Goal: Task Accomplishment & Management: Complete application form

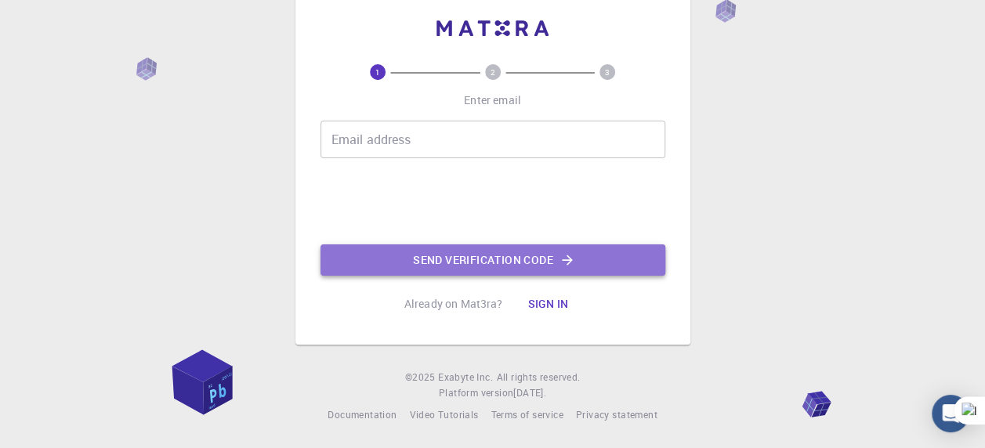
click at [527, 261] on button "Send verification code" at bounding box center [493, 260] width 345 height 31
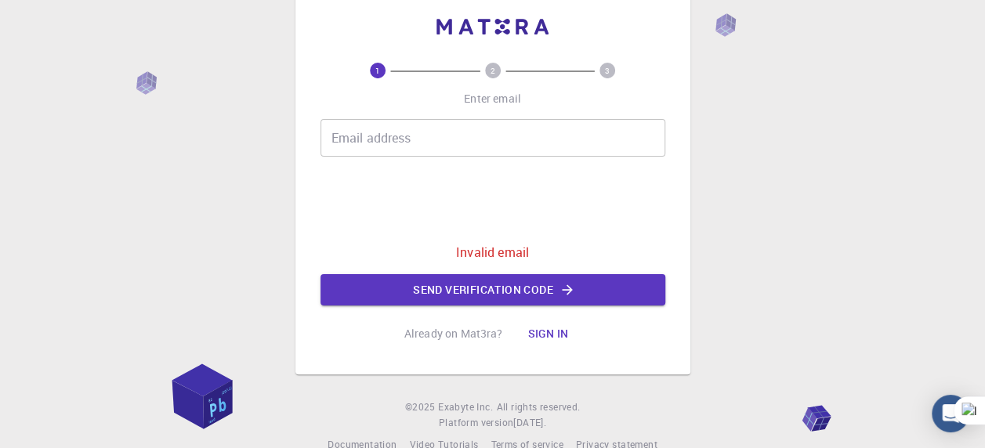
click at [431, 145] on input "Email address" at bounding box center [493, 138] width 345 height 38
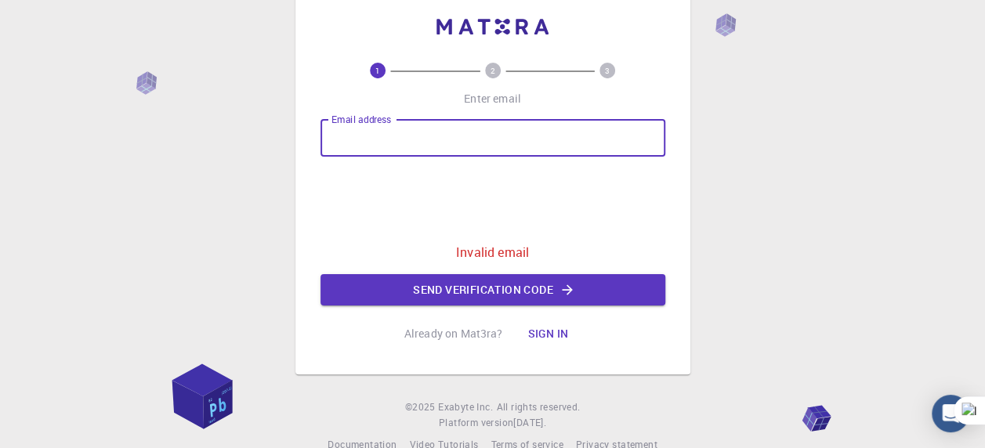
type input "[DOMAIN_NAME][EMAIL_ADDRESS][DOMAIN_NAME]"
click at [487, 295] on button "Send verification code" at bounding box center [493, 289] width 345 height 31
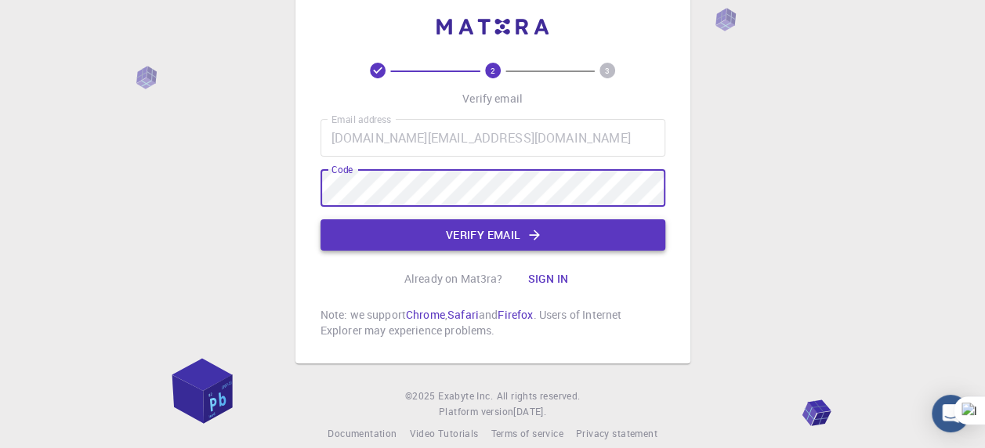
click at [460, 237] on button "Verify email" at bounding box center [493, 234] width 345 height 31
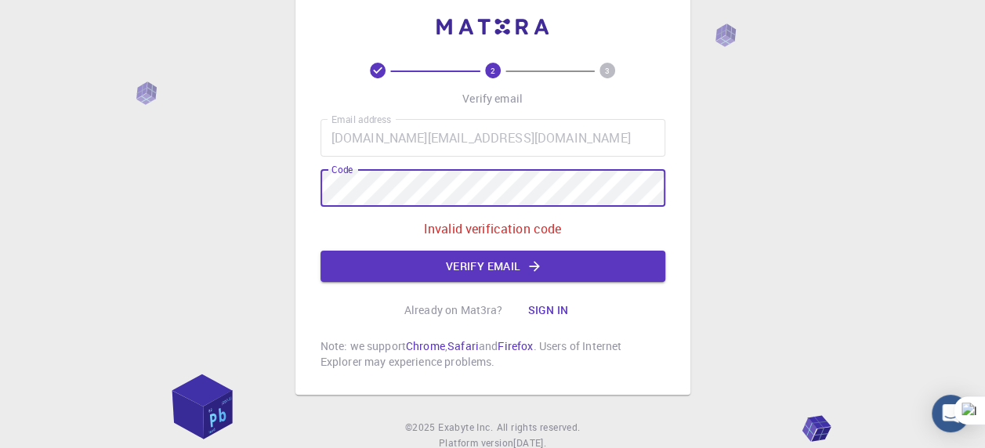
click at [289, 190] on div "2 3 Verify email Email address [DOMAIN_NAME][EMAIL_ADDRESS][DOMAIN_NAME] Email …" at bounding box center [492, 234] width 985 height 530
click at [296, 189] on div "2 3 Verify email Email address [DOMAIN_NAME][EMAIL_ADDRESS][DOMAIN_NAME] Email …" at bounding box center [492, 194] width 395 height 401
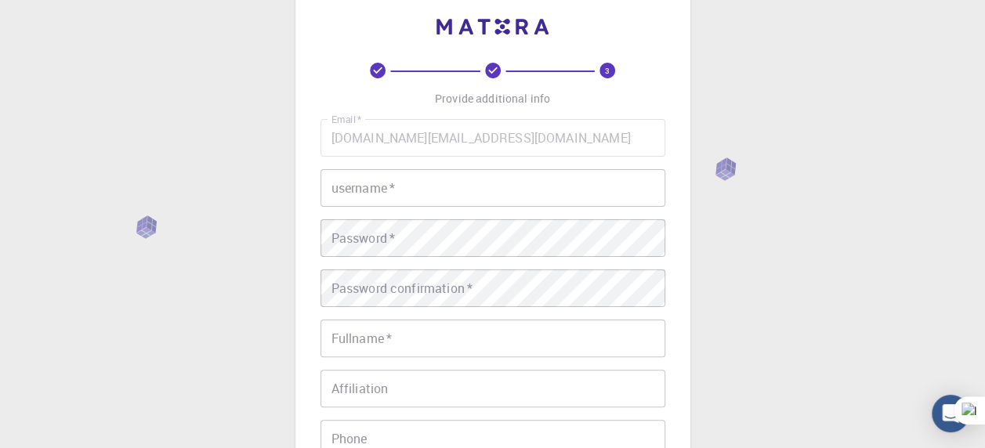
drag, startPoint x: 451, startPoint y: 186, endPoint x: 443, endPoint y: 197, distance: 13.5
click at [451, 186] on input "username   *" at bounding box center [493, 188] width 345 height 38
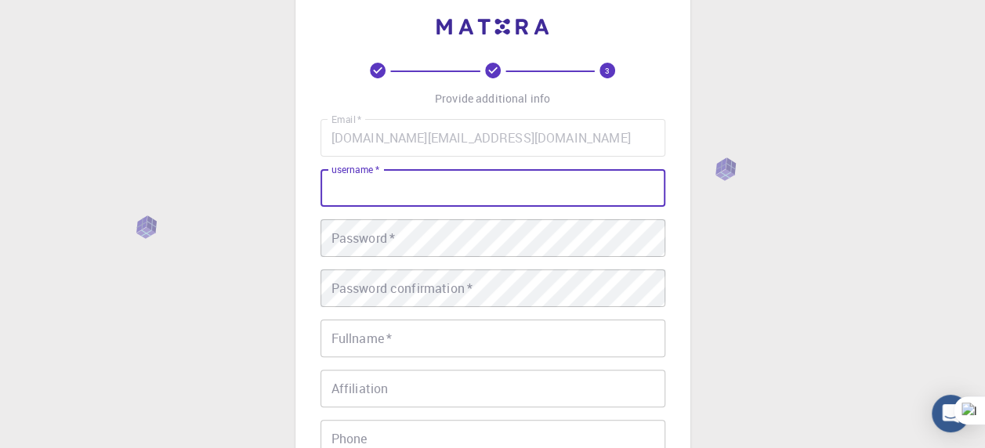
type input "Mihoub"
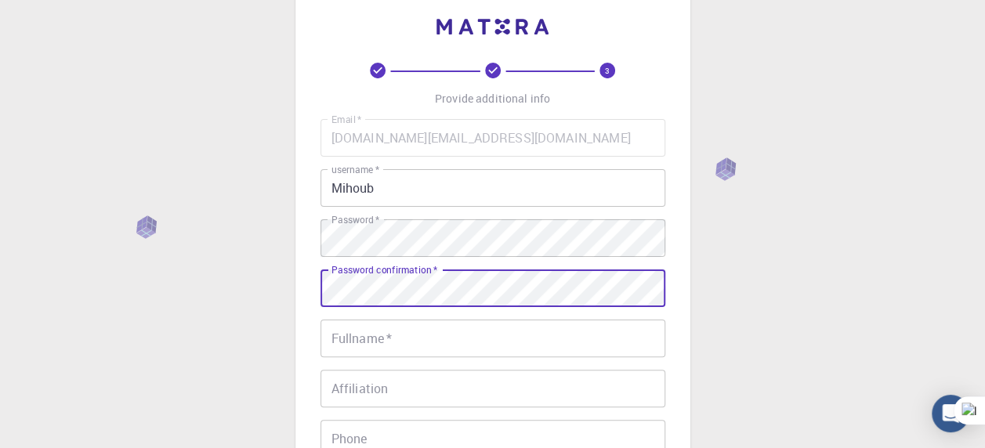
click at [458, 340] on input "Fullname   *" at bounding box center [493, 339] width 345 height 38
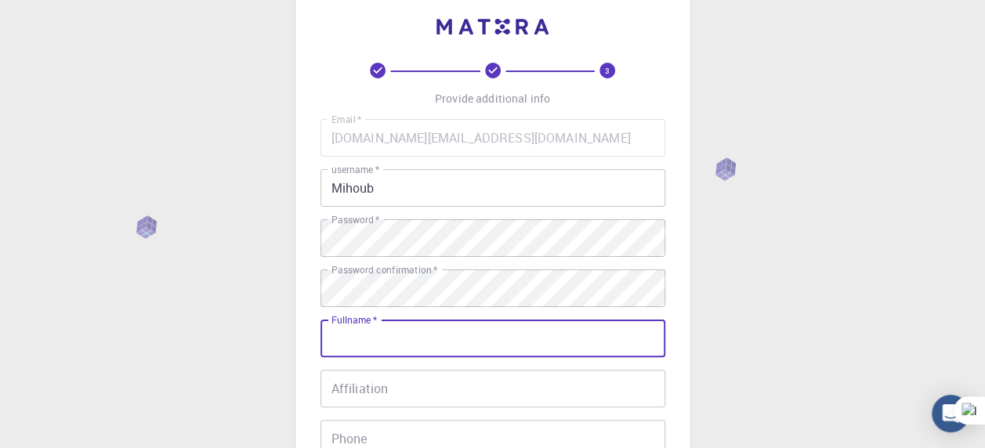
type input "Mihoub samy"
type input "[PHONE_NUMBER]"
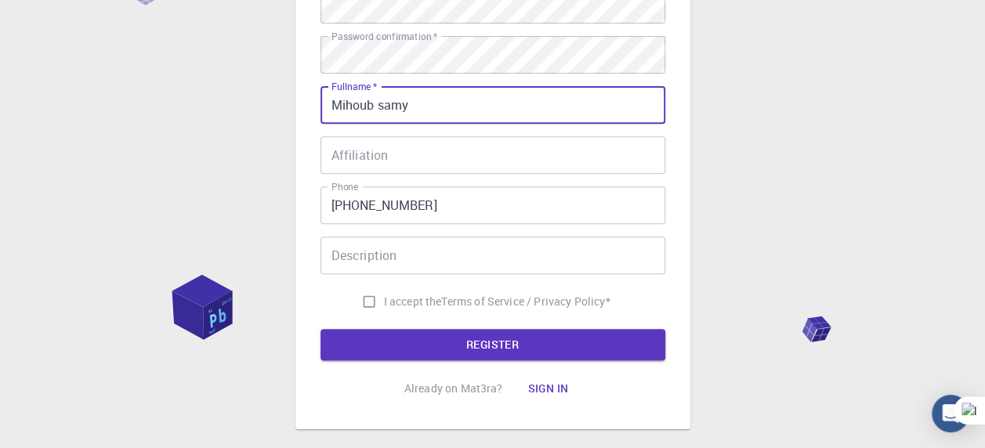
scroll to position [266, 0]
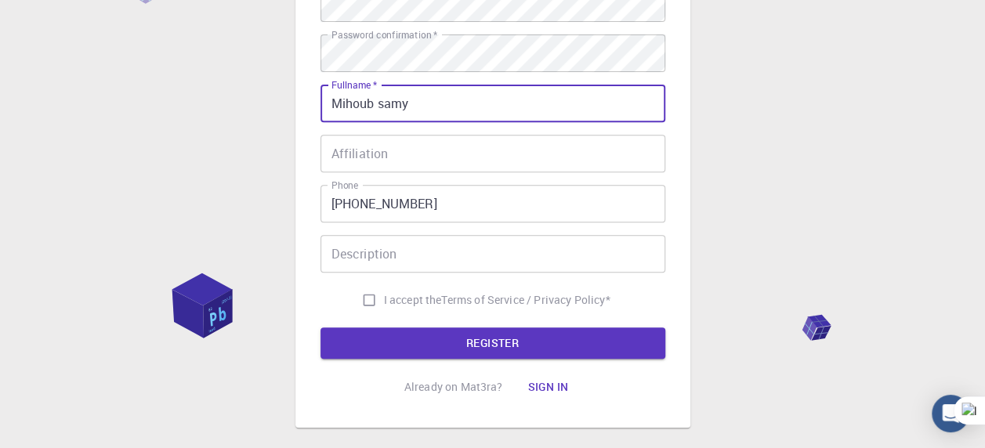
click at [449, 260] on input "Description" at bounding box center [493, 254] width 345 height 38
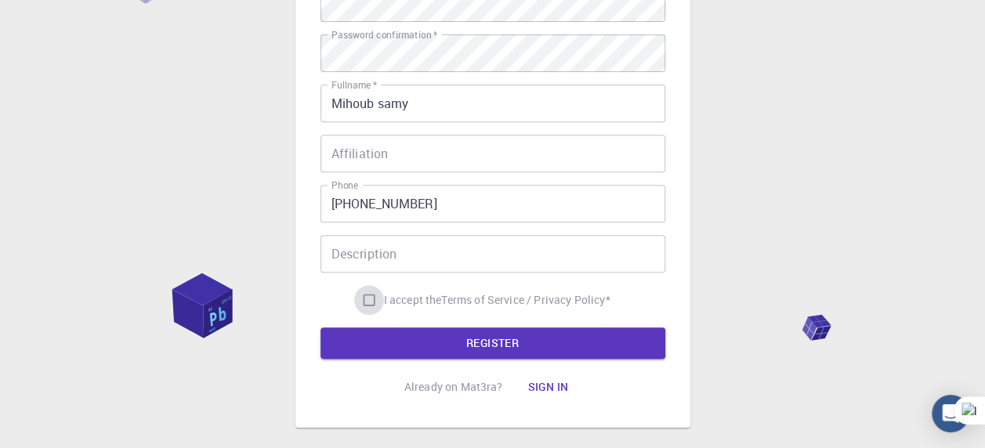
click at [368, 301] on input "I accept the Terms of Service / Privacy Policy *" at bounding box center [369, 300] width 30 height 30
checkbox input "true"
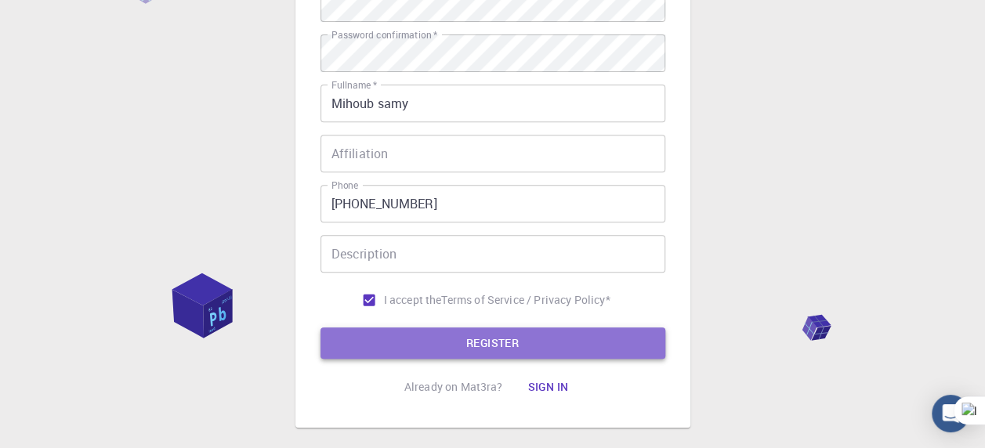
click at [517, 345] on button "REGISTER" at bounding box center [493, 343] width 345 height 31
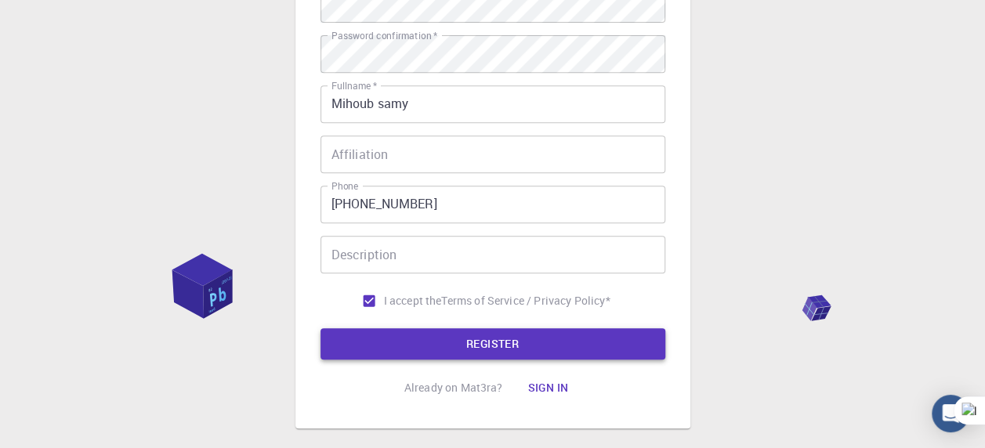
click at [506, 341] on button "REGISTER" at bounding box center [493, 343] width 345 height 31
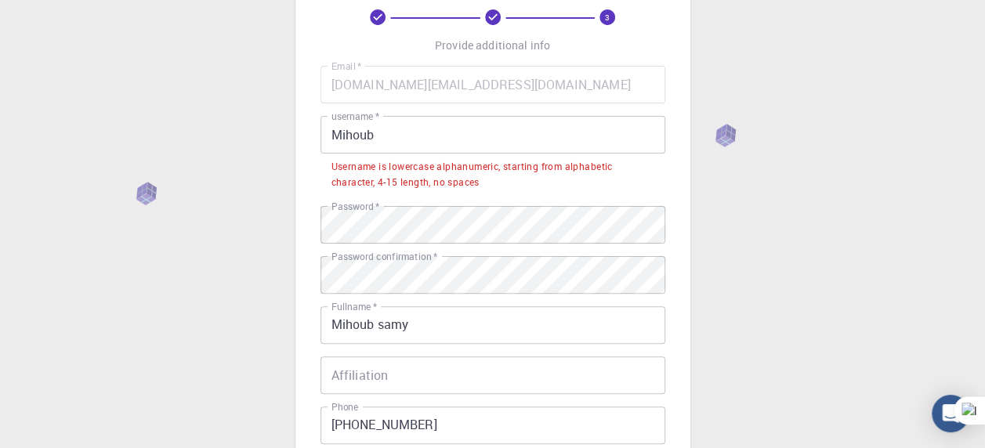
scroll to position [0, 0]
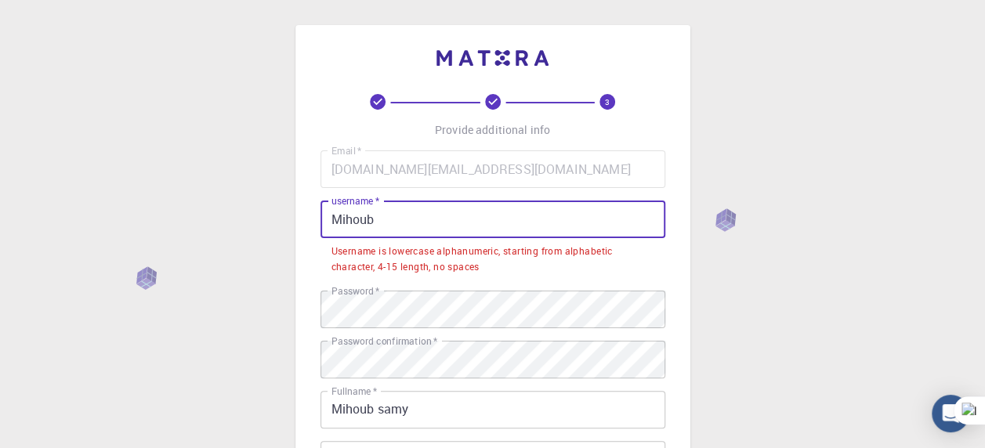
drag, startPoint x: 389, startPoint y: 216, endPoint x: 356, endPoint y: 213, distance: 33.1
click at [356, 213] on input "Mihoub" at bounding box center [493, 220] width 345 height 38
click at [276, 226] on div "3 Provide additional info Email   * [DOMAIN_NAME][EMAIL_ADDRESS][DOMAIN_NAME] E…" at bounding box center [492, 419] width 985 height 838
drag, startPoint x: 415, startPoint y: 223, endPoint x: 301, endPoint y: 212, distance: 115.0
click at [301, 212] on div "3 Provide additional info Email   * [DOMAIN_NAME][EMAIL_ADDRESS][DOMAIN_NAME] E…" at bounding box center [492, 379] width 395 height 709
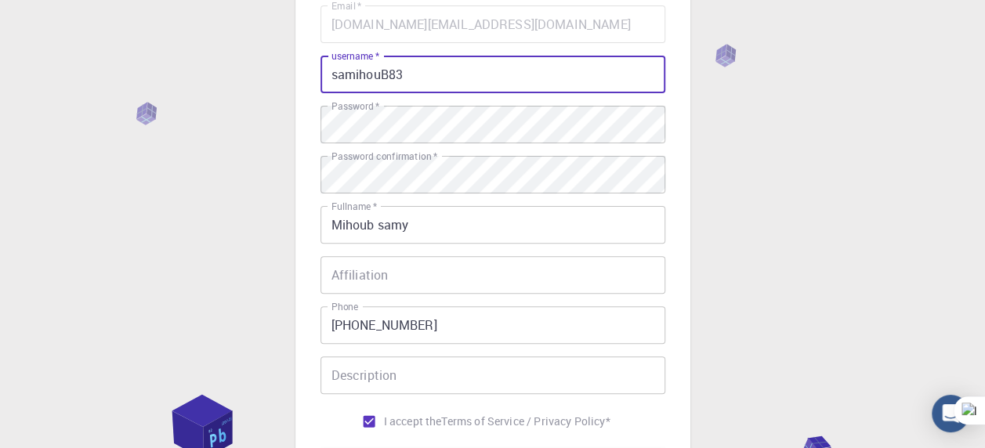
scroll to position [351, 0]
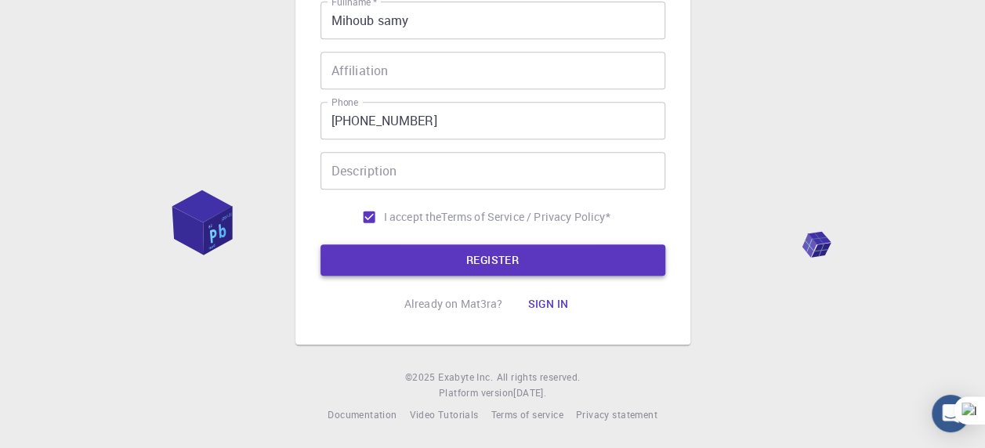
click at [491, 257] on button "REGISTER" at bounding box center [493, 260] width 345 height 31
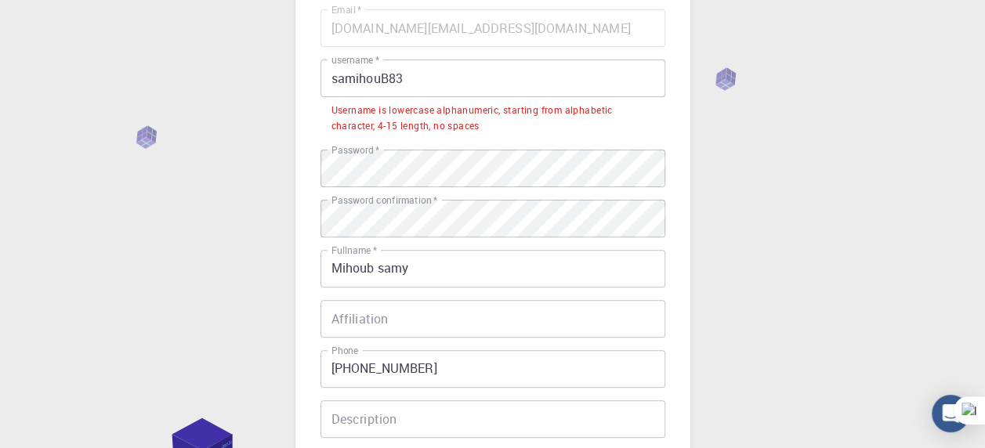
scroll to position [0, 0]
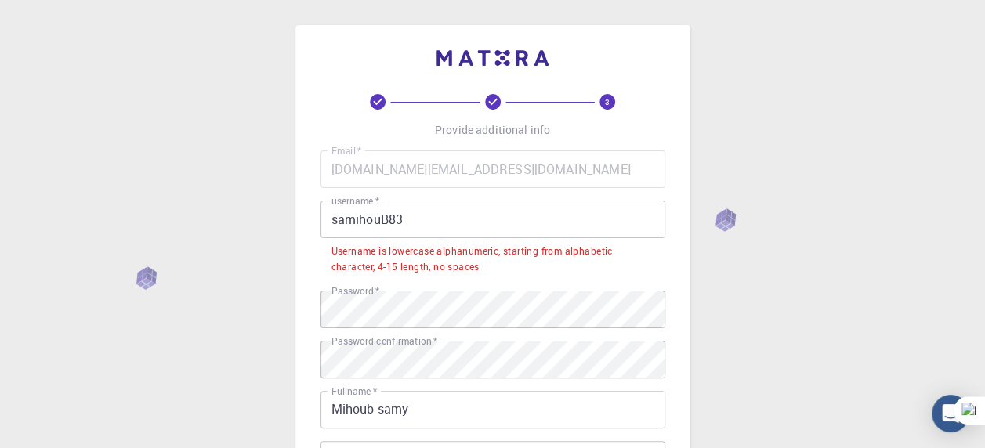
click at [390, 221] on input "samihouB83" at bounding box center [493, 220] width 345 height 38
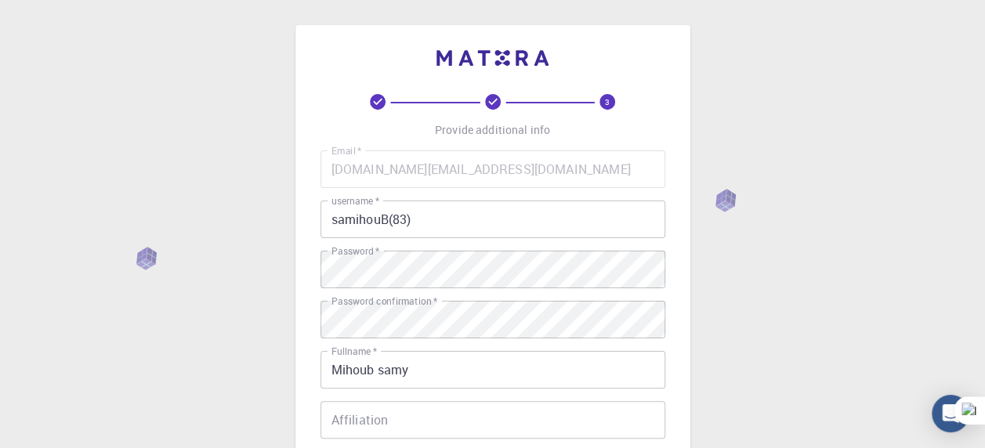
click at [802, 328] on div "3 Provide additional info Email   * [DOMAIN_NAME][EMAIL_ADDRESS][DOMAIN_NAME] E…" at bounding box center [492, 399] width 985 height 798
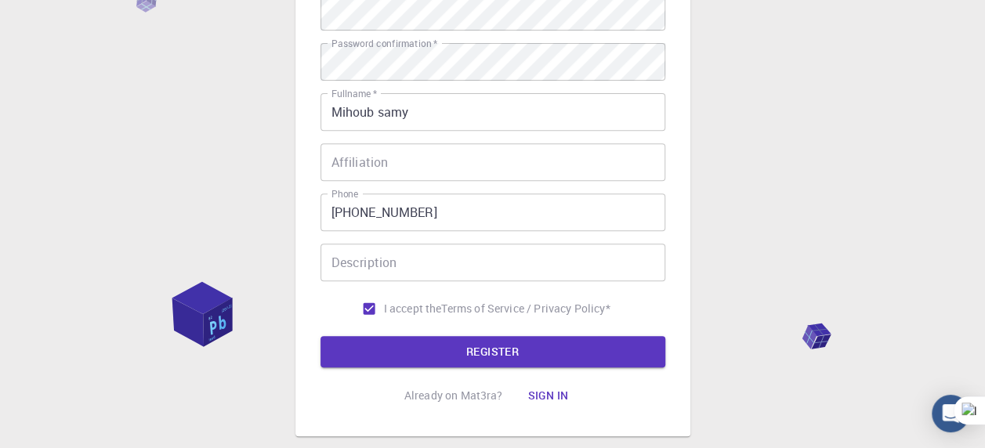
scroll to position [351, 0]
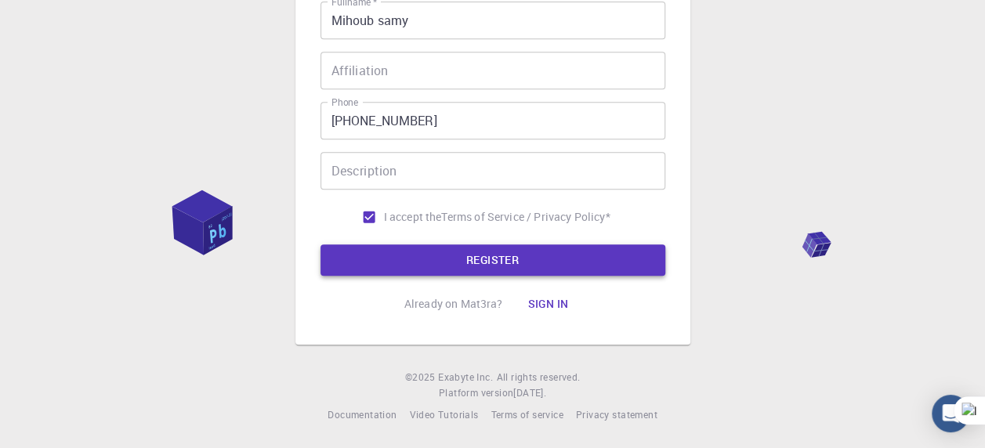
click at [500, 259] on button "REGISTER" at bounding box center [493, 260] width 345 height 31
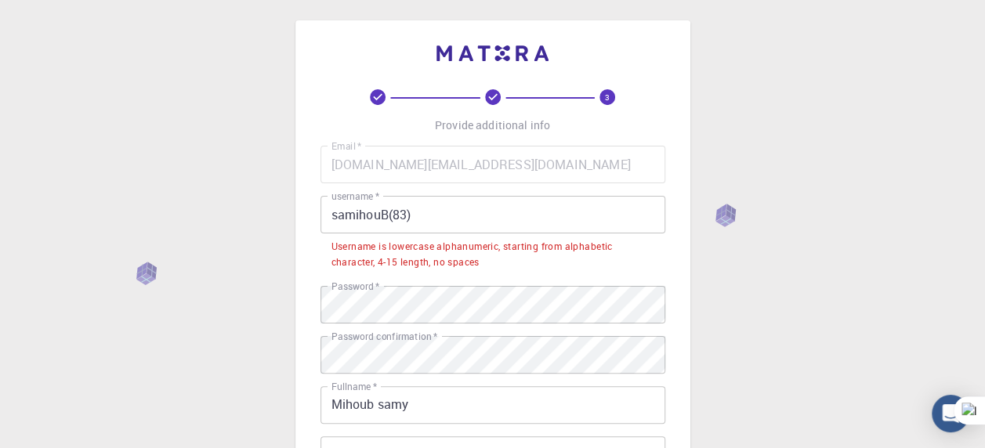
scroll to position [0, 0]
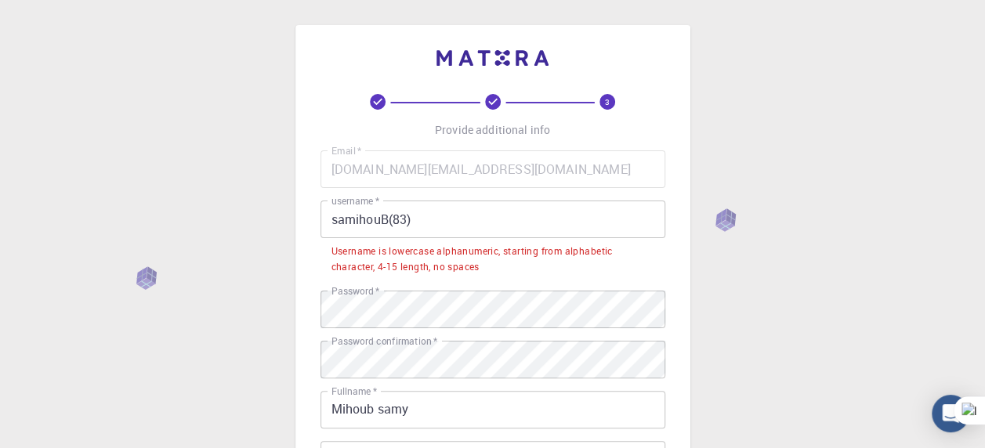
drag, startPoint x: 337, startPoint y: 223, endPoint x: 411, endPoint y: 246, distance: 77.8
click at [337, 223] on input "samihouB(83)" at bounding box center [493, 220] width 345 height 38
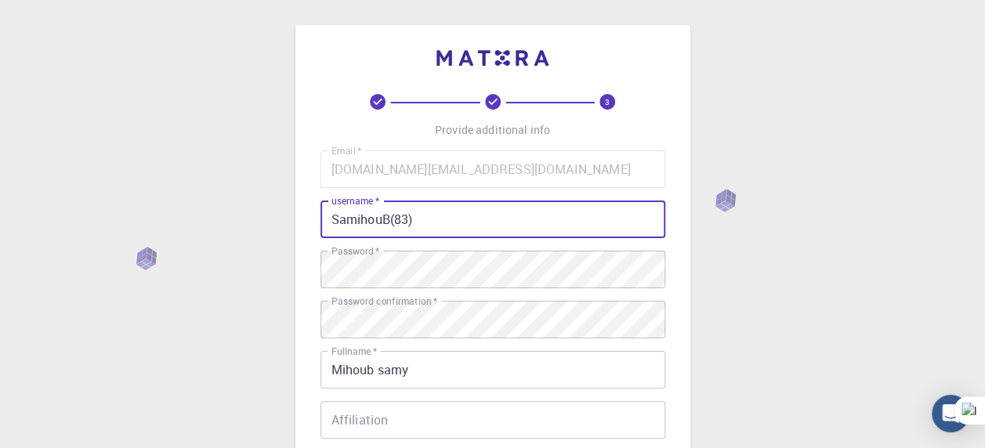
click at [389, 222] on input "SamihouB(83)" at bounding box center [493, 220] width 345 height 38
click at [722, 309] on div "3 Provide additional info Email   * [DOMAIN_NAME][EMAIL_ADDRESS][DOMAIN_NAME] E…" at bounding box center [492, 399] width 985 height 798
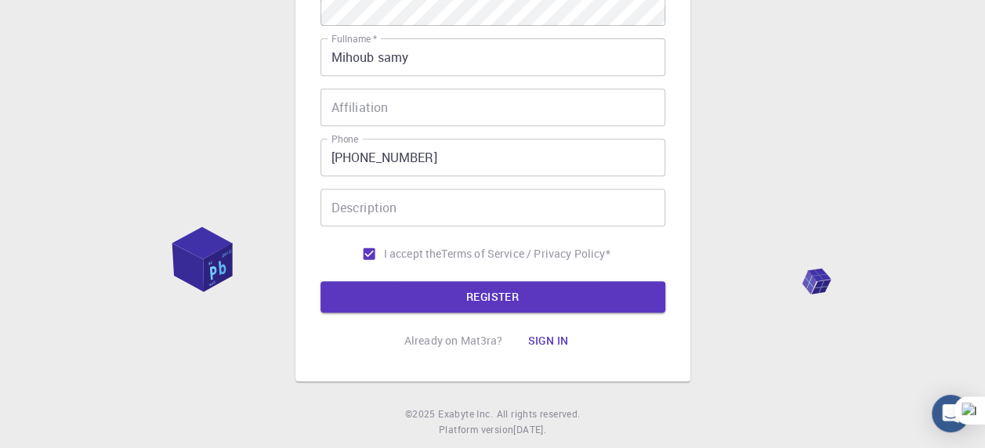
scroll to position [313, 0]
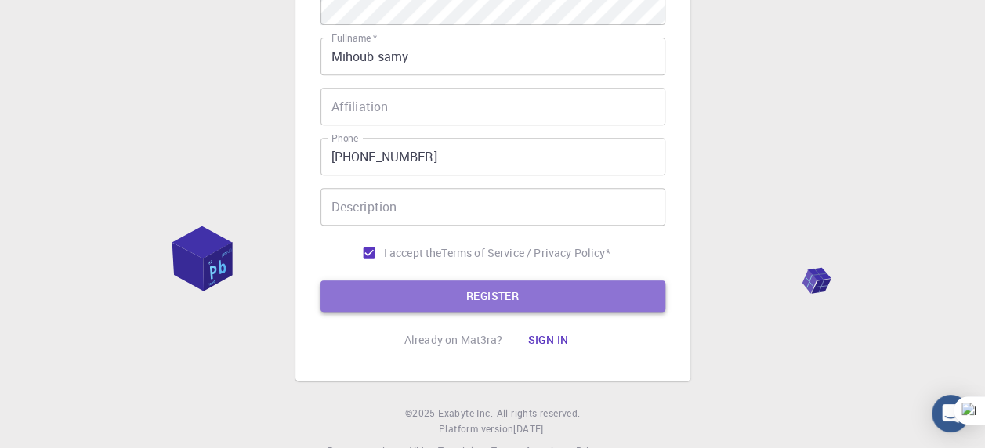
click at [518, 300] on button "REGISTER" at bounding box center [493, 296] width 345 height 31
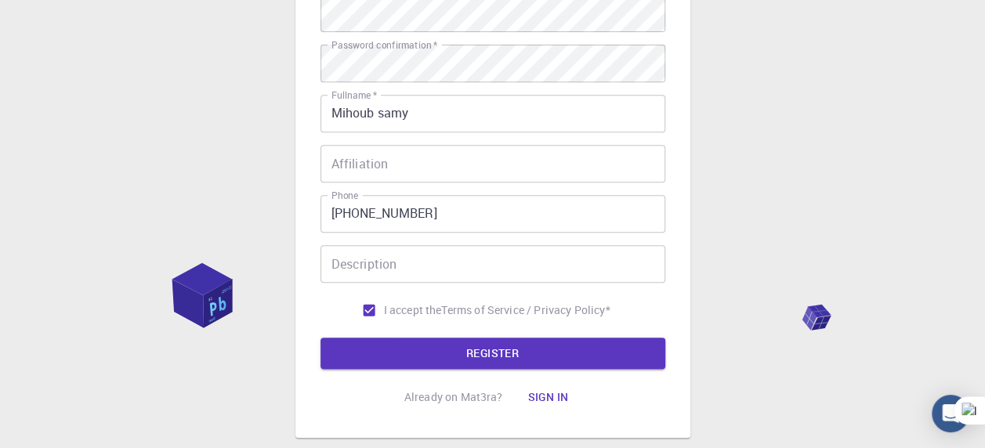
scroll to position [0, 0]
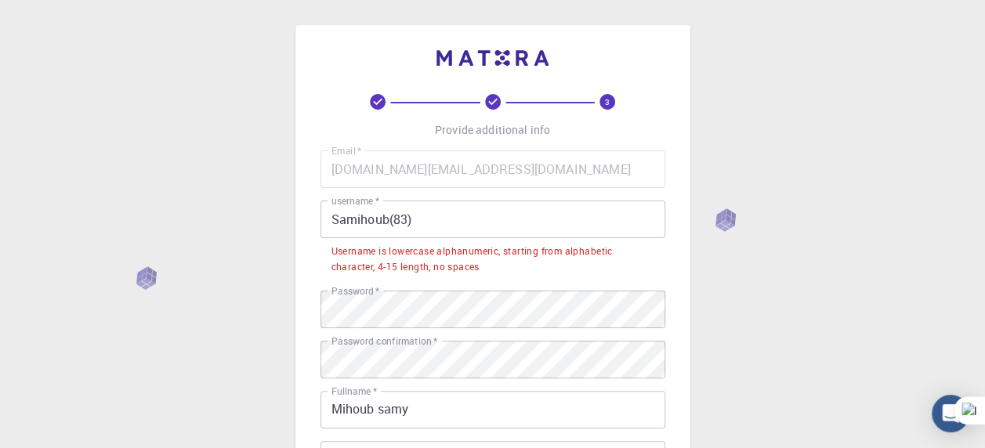
click at [428, 220] on input "Samihoub(83)" at bounding box center [493, 220] width 345 height 38
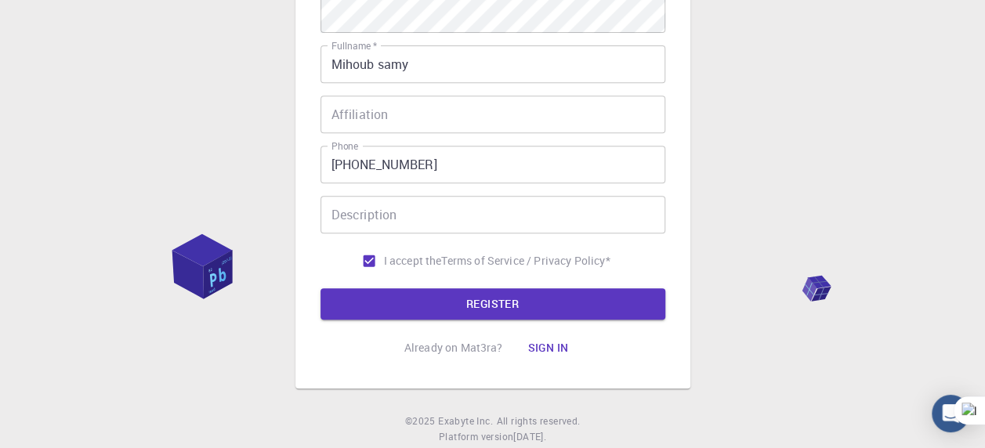
scroll to position [351, 0]
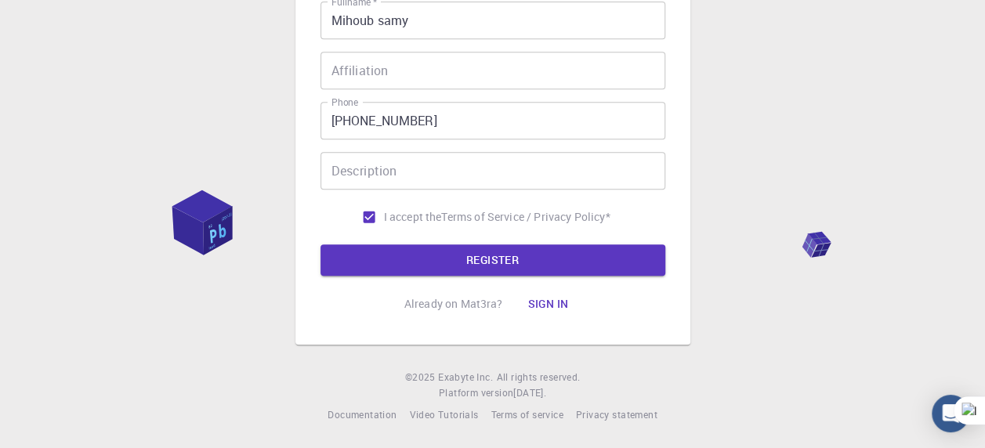
drag, startPoint x: 517, startPoint y: 255, endPoint x: 788, endPoint y: 255, distance: 271.2
click at [517, 255] on button "REGISTER" at bounding box center [493, 260] width 345 height 31
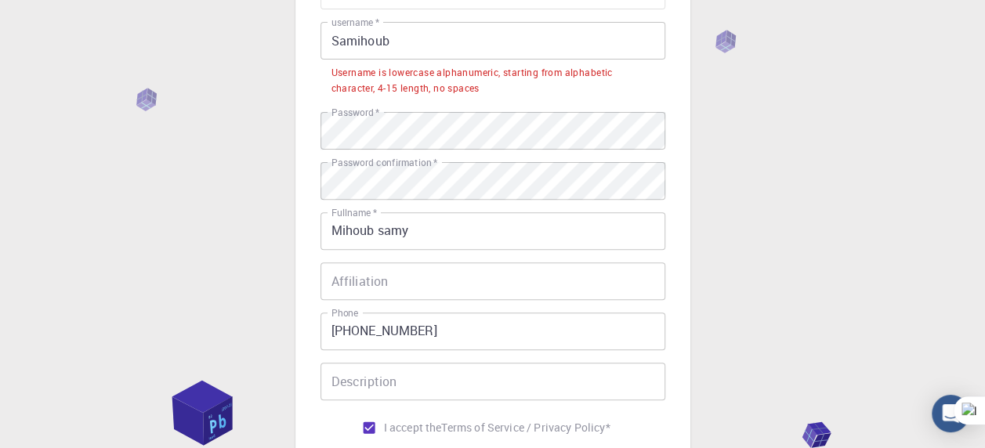
scroll to position [0, 0]
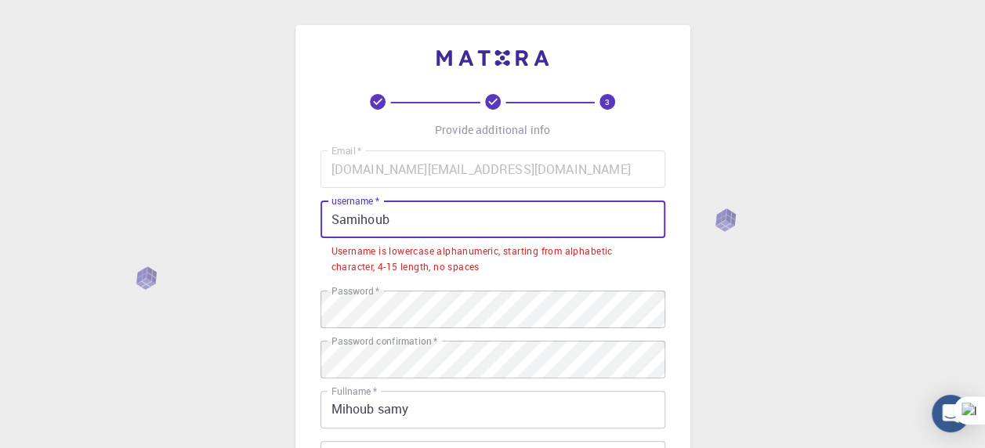
click at [411, 228] on input "Samihoub" at bounding box center [493, 220] width 345 height 38
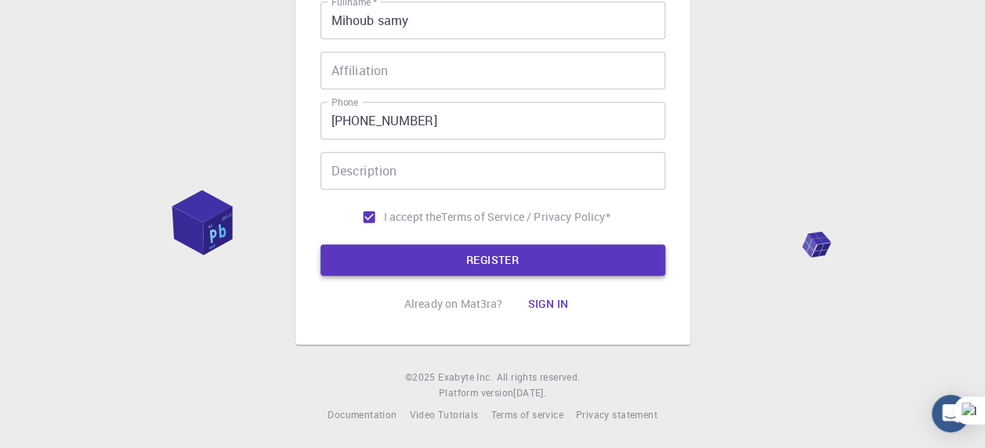
click at [513, 258] on button "REGISTER" at bounding box center [493, 260] width 345 height 31
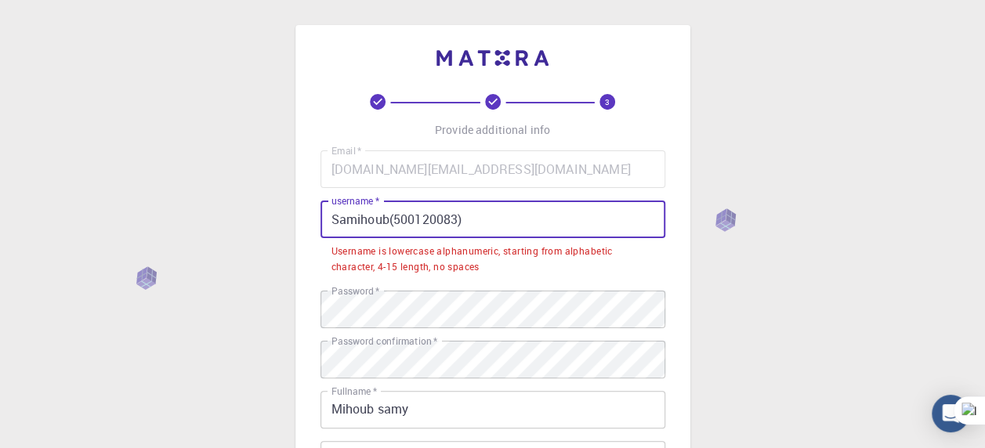
drag, startPoint x: 475, startPoint y: 219, endPoint x: 295, endPoint y: 219, distance: 180.2
click at [295, 219] on div "3 Provide additional info Email   * [DOMAIN_NAME][EMAIL_ADDRESS][DOMAIN_NAME] E…" at bounding box center [492, 379] width 395 height 709
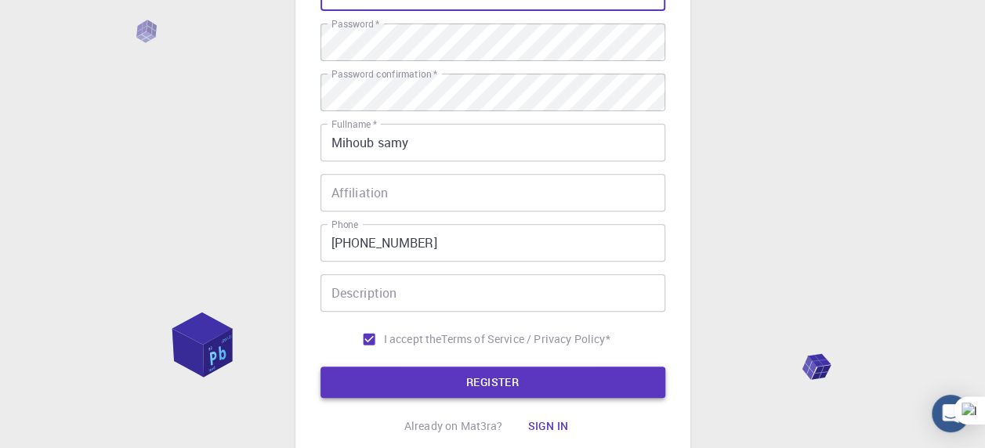
scroll to position [235, 0]
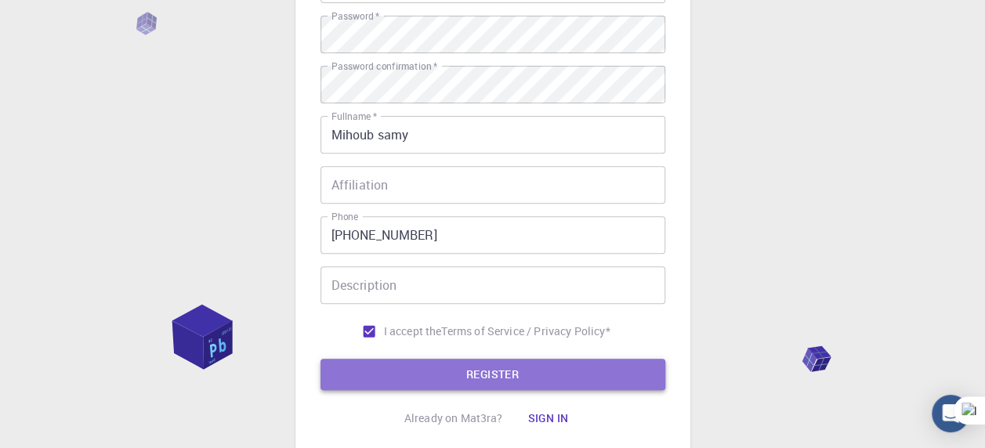
click at [512, 367] on button "REGISTER" at bounding box center [493, 374] width 345 height 31
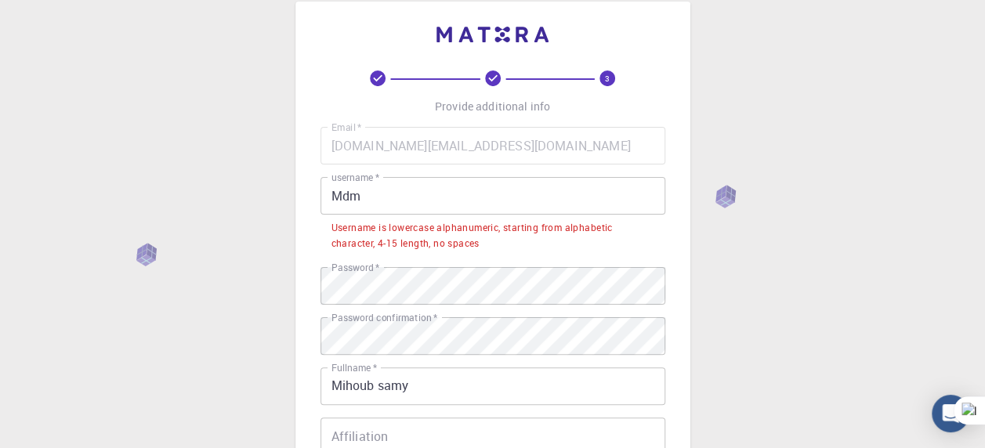
scroll to position [0, 0]
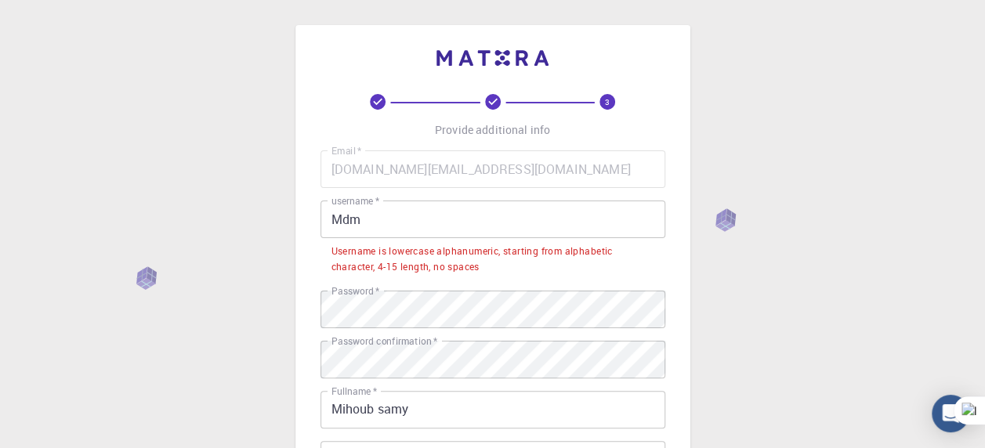
click at [375, 221] on input "Mdm" at bounding box center [493, 220] width 345 height 38
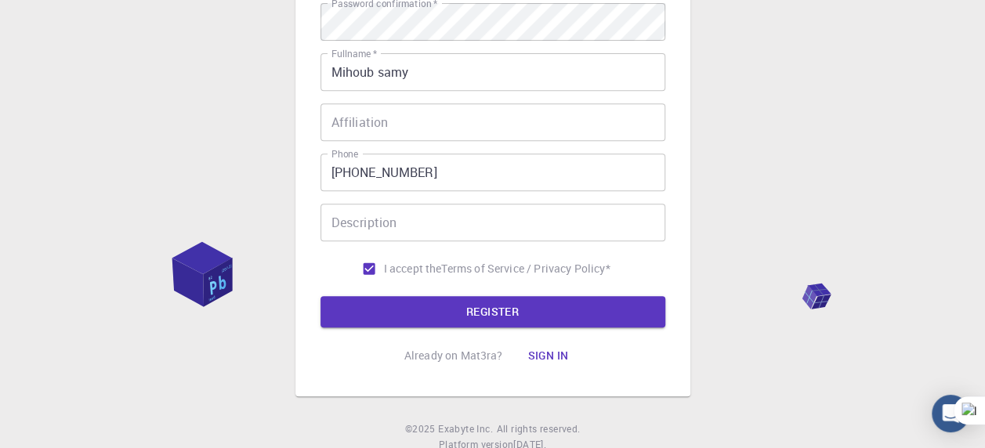
scroll to position [313, 0]
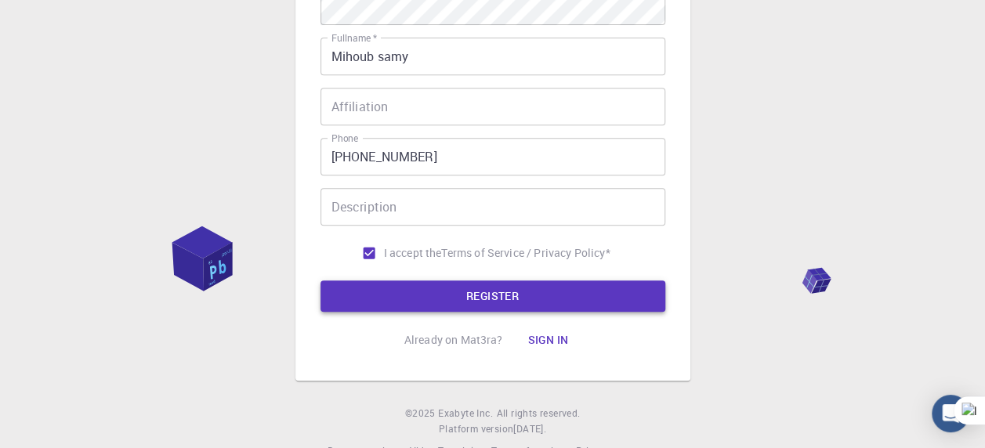
click at [495, 295] on button "REGISTER" at bounding box center [493, 296] width 345 height 31
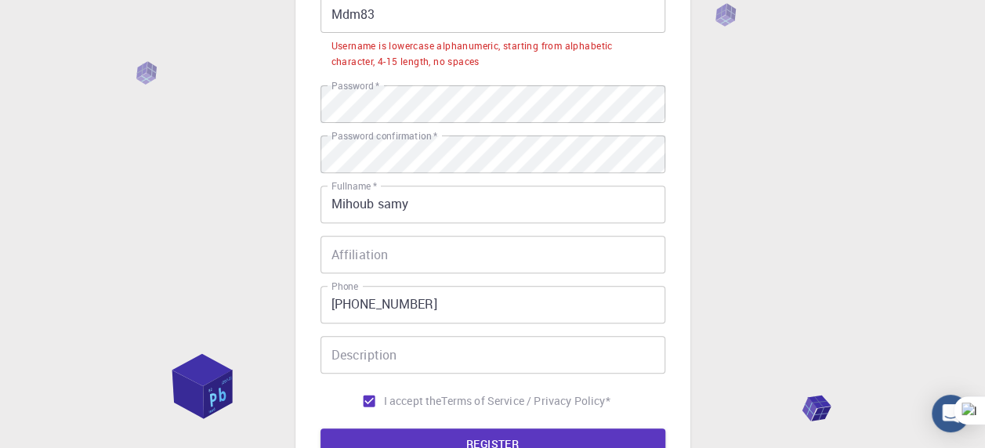
scroll to position [39, 0]
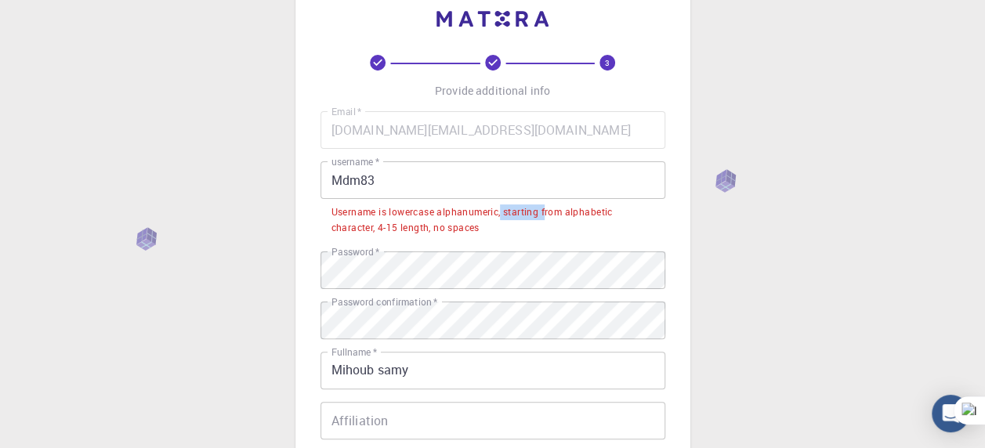
drag, startPoint x: 503, startPoint y: 211, endPoint x: 546, endPoint y: 216, distance: 43.5
click at [546, 216] on div "Username is lowercase alphanumeric, starting from alphabetic character, 4-15 le…" at bounding box center [493, 220] width 323 height 31
click at [741, 272] on div "3 Provide additional info Email   * [DOMAIN_NAME][EMAIL_ADDRESS][DOMAIN_NAME] E…" at bounding box center [492, 380] width 985 height 838
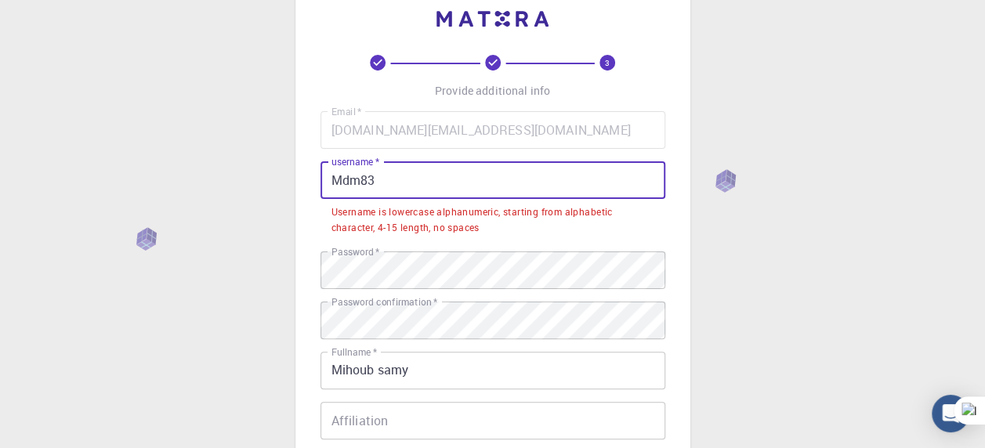
click at [332, 179] on input "Mdm83" at bounding box center [493, 180] width 345 height 38
drag, startPoint x: 398, startPoint y: 181, endPoint x: 303, endPoint y: 183, distance: 95.6
click at [303, 183] on div "3 Provide additional info Email   * [DOMAIN_NAME][EMAIL_ADDRESS][DOMAIN_NAME] E…" at bounding box center [492, 340] width 395 height 709
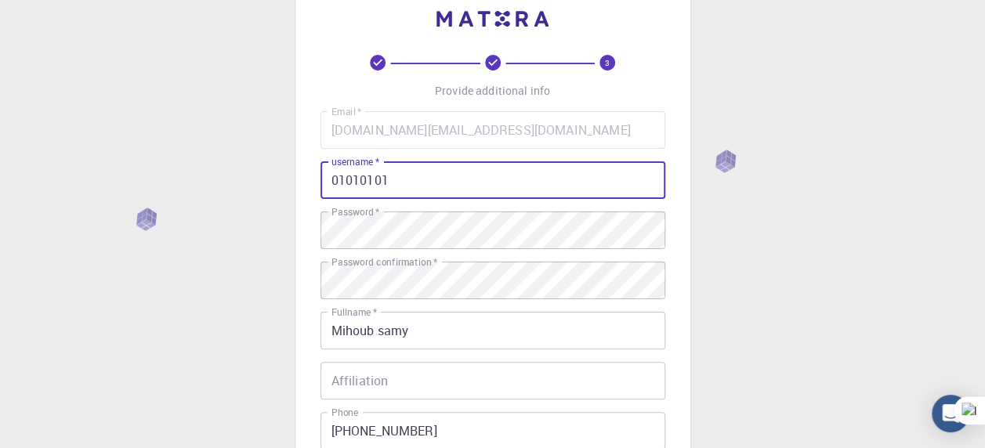
type input "0"
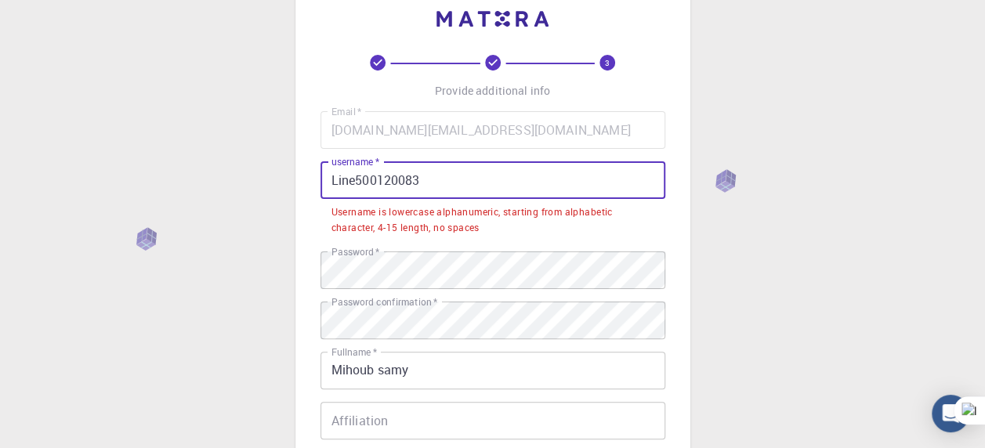
click at [339, 183] on input "Line500120083" at bounding box center [493, 180] width 345 height 38
click at [336, 185] on input "Line500120083" at bounding box center [493, 180] width 345 height 38
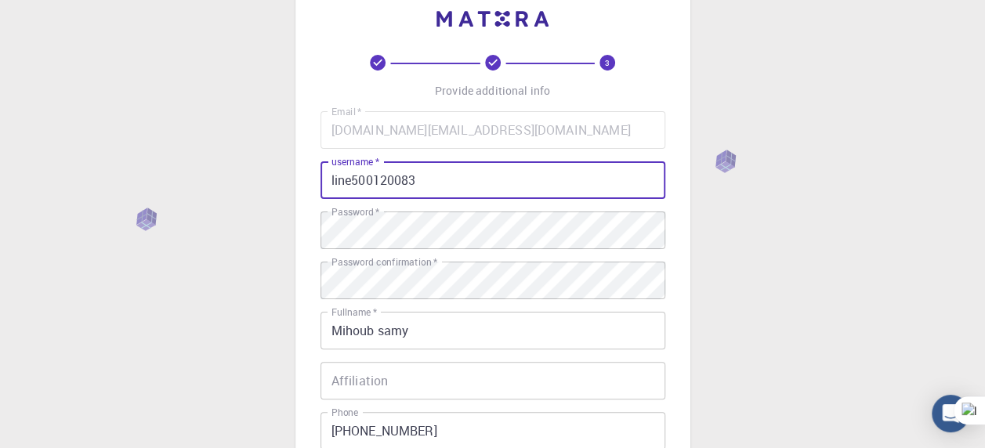
scroll to position [274, 0]
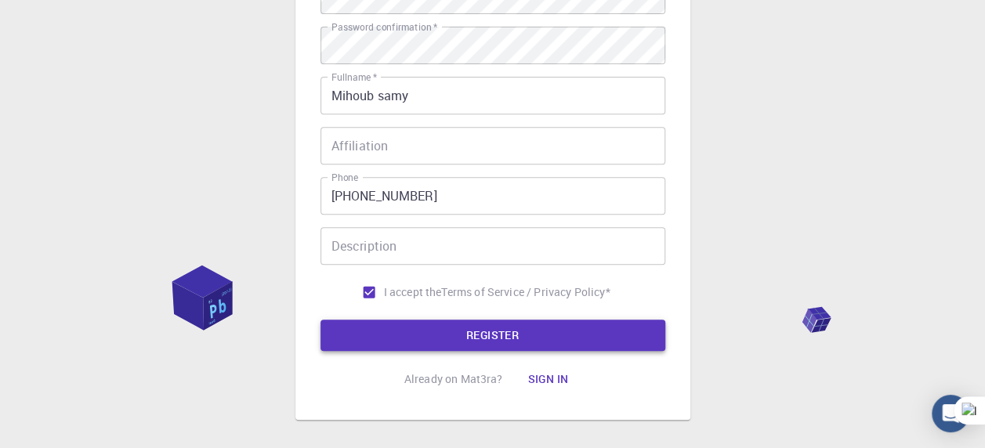
type input "line500120083"
click at [486, 340] on button "REGISTER" at bounding box center [493, 335] width 345 height 31
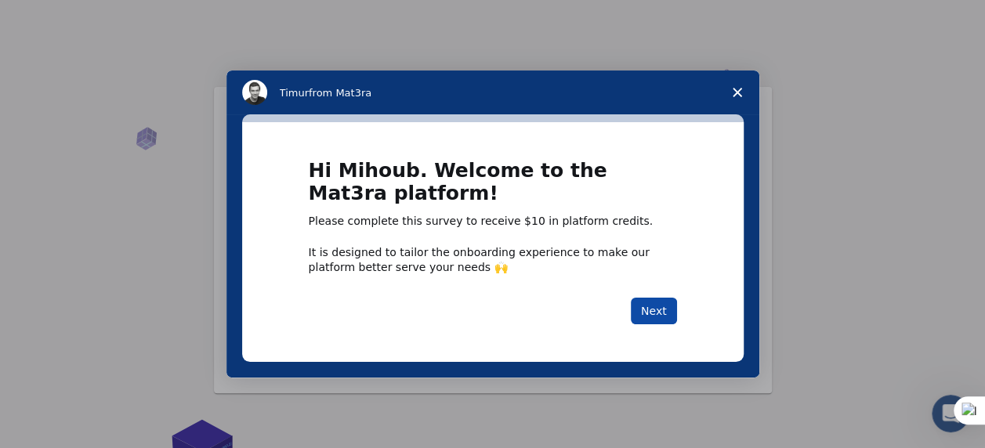
click at [657, 313] on button "Next" at bounding box center [654, 311] width 46 height 27
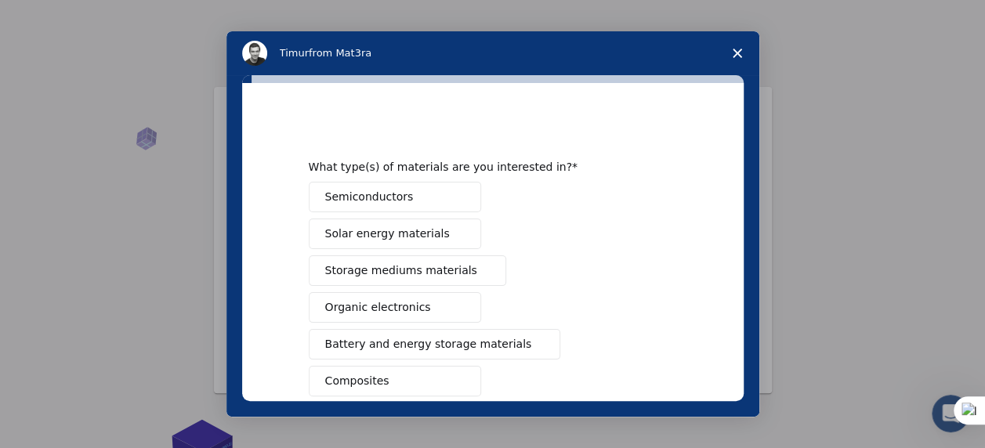
click at [404, 270] on span "Storage mediums materials" at bounding box center [401, 271] width 152 height 16
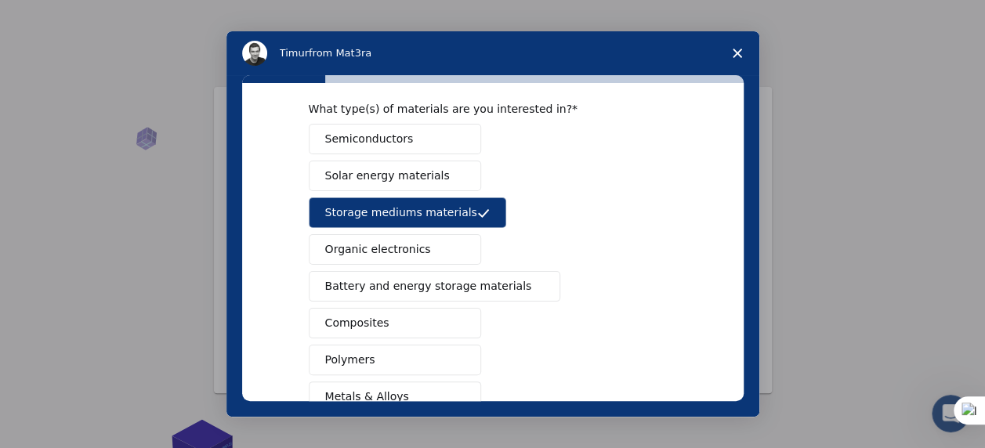
scroll to position [78, 0]
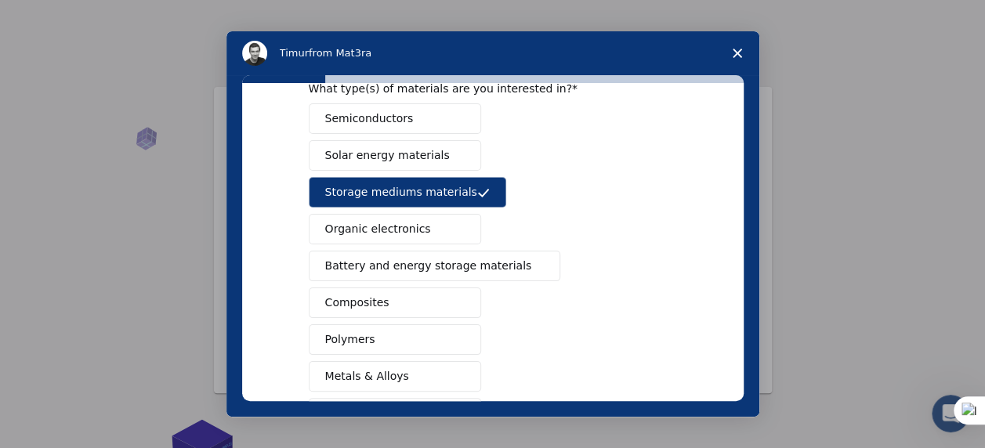
click at [434, 262] on span "Battery and energy storage materials" at bounding box center [428, 266] width 207 height 16
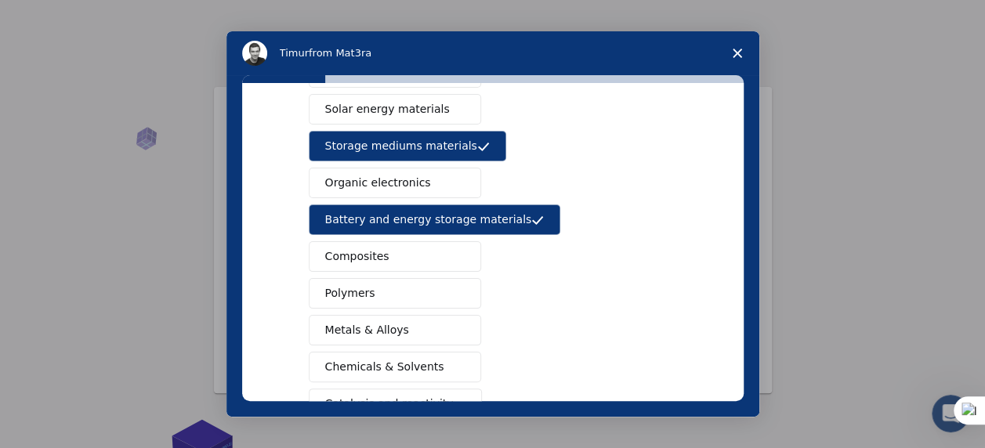
scroll to position [157, 0]
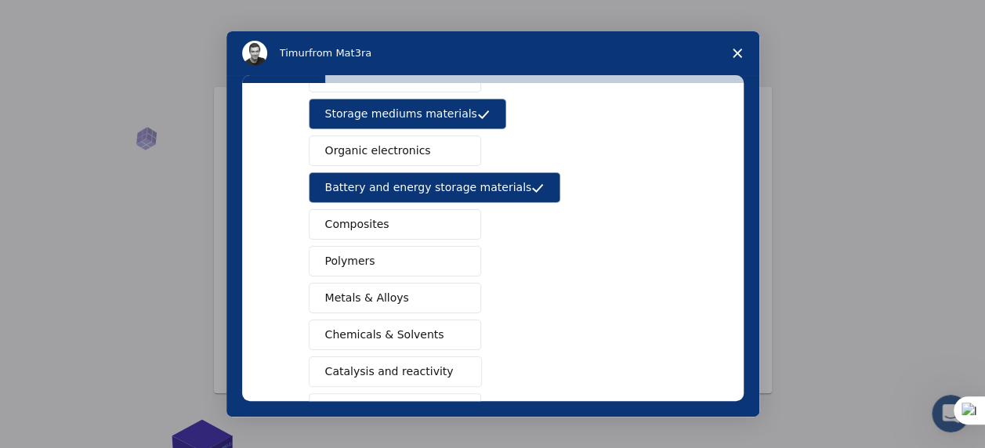
click at [362, 216] on span "Composites" at bounding box center [357, 224] width 64 height 16
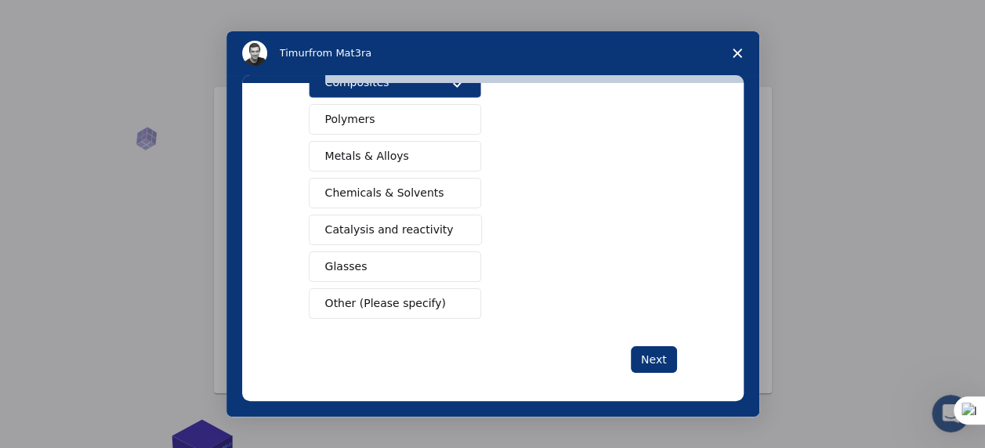
scroll to position [302, 0]
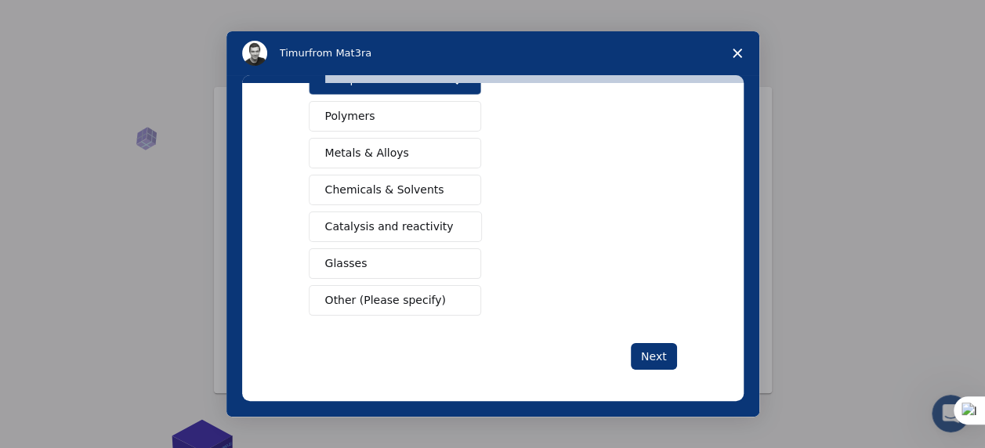
click at [386, 225] on span "Catalysis and reactivity" at bounding box center [389, 227] width 129 height 16
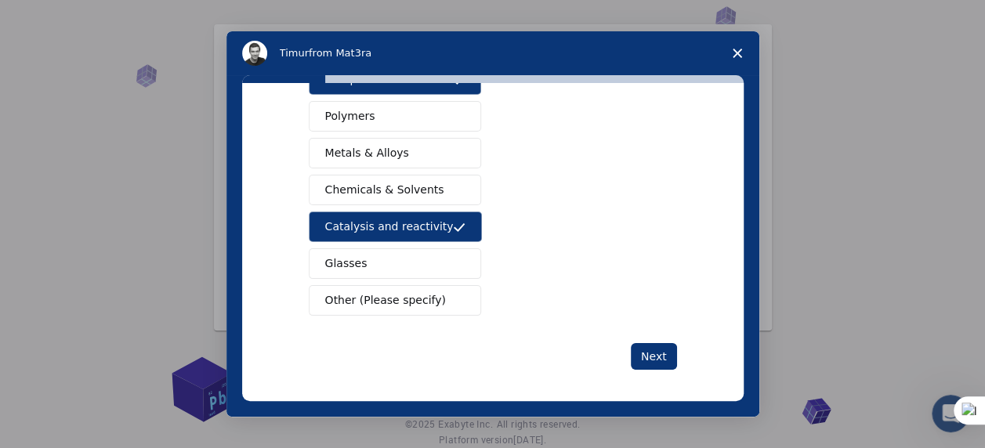
scroll to position [111, 0]
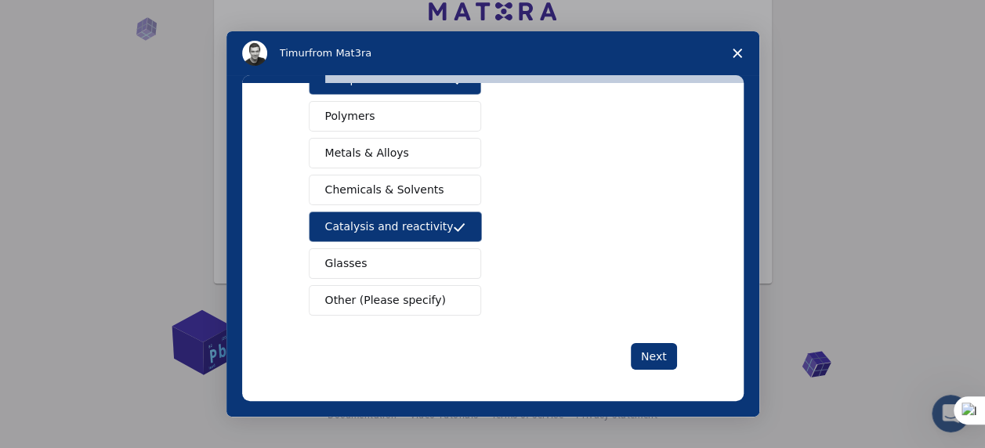
drag, startPoint x: 381, startPoint y: 295, endPoint x: 597, endPoint y: 338, distance: 220.6
click at [385, 295] on span "Other (Please specify)" at bounding box center [385, 300] width 121 height 16
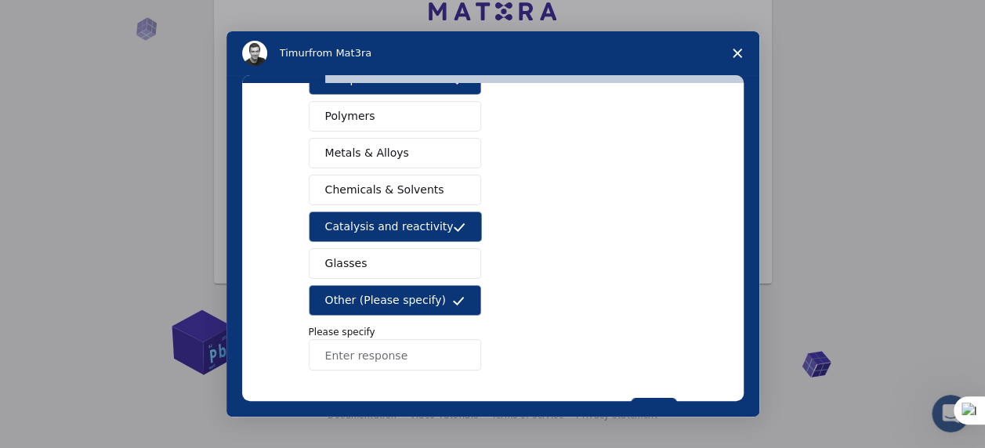
scroll to position [357, 0]
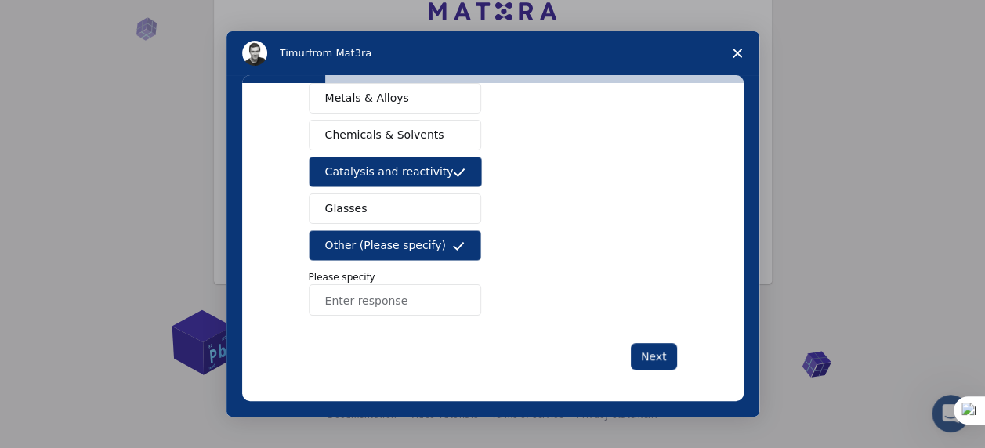
click at [420, 237] on span "Other (Please specify)" at bounding box center [385, 245] width 121 height 16
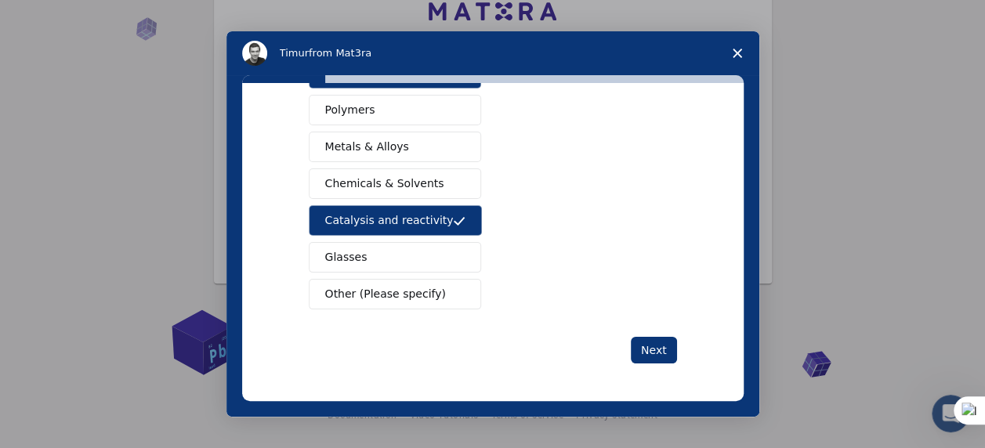
scroll to position [302, 0]
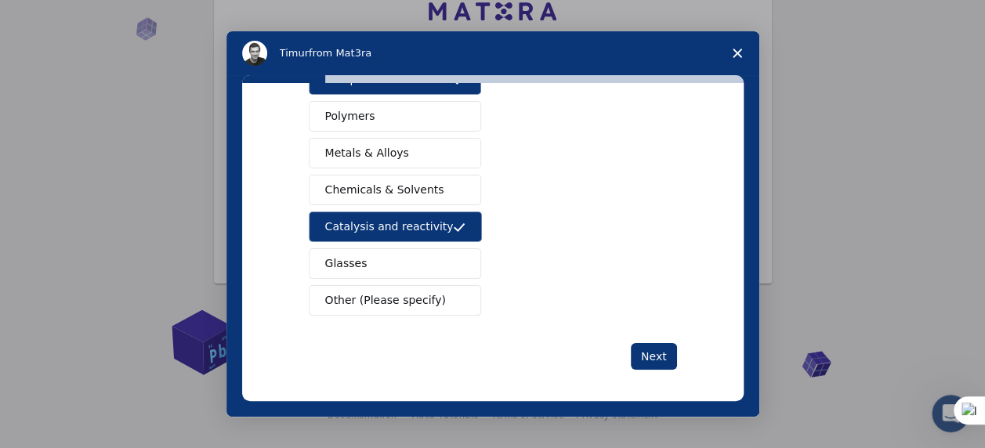
click at [368, 185] on span "Chemicals & Solvents" at bounding box center [384, 190] width 119 height 16
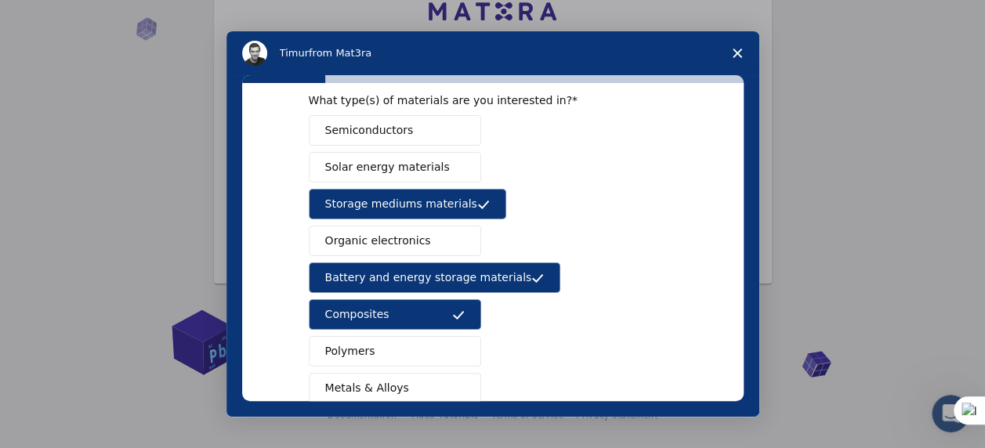
scroll to position [0, 0]
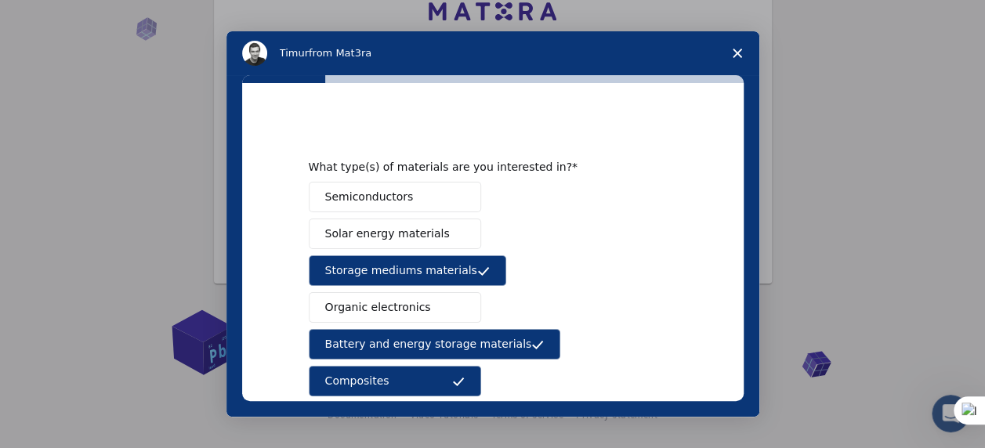
drag, startPoint x: 404, startPoint y: 197, endPoint x: 456, endPoint y: 207, distance: 53.3
click at [404, 198] on button "Semiconductors" at bounding box center [395, 197] width 172 height 31
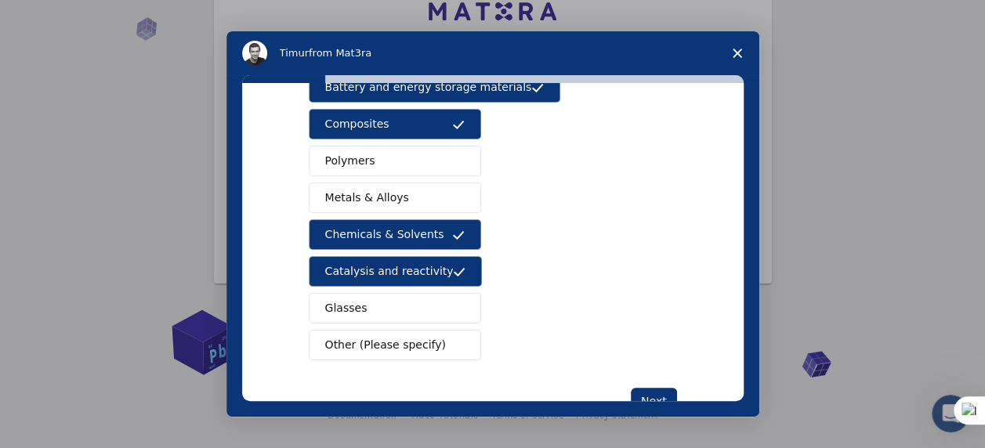
scroll to position [302, 0]
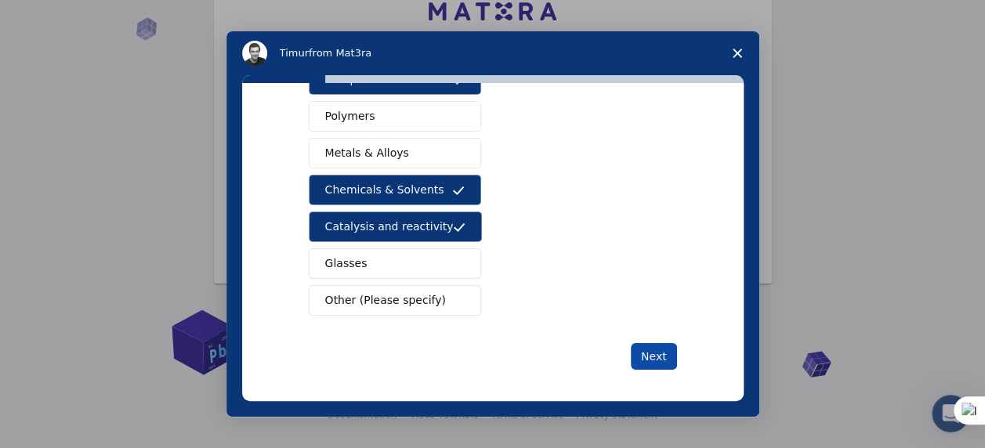
click at [660, 350] on button "Next" at bounding box center [654, 356] width 46 height 27
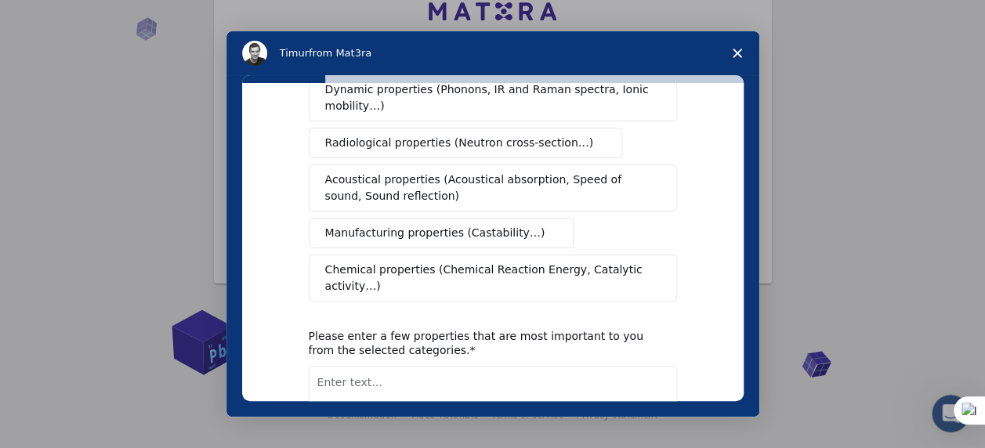
scroll to position [0, 0]
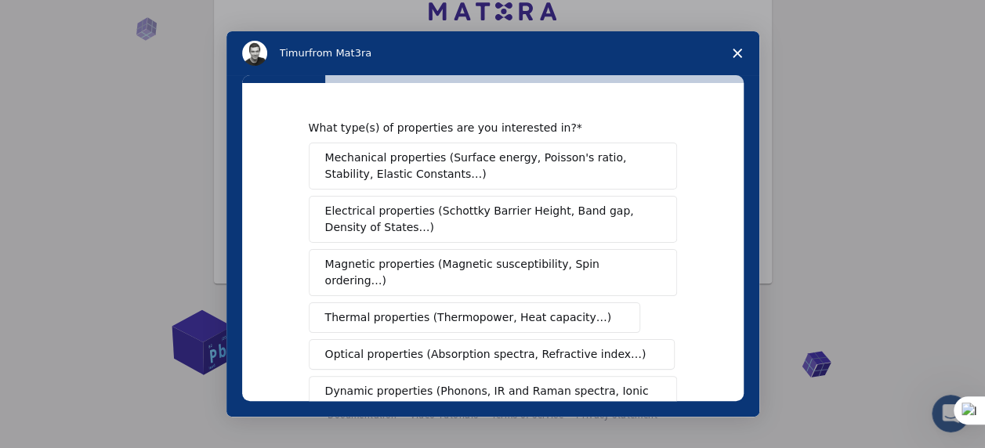
click at [459, 161] on span "Mechanical properties (Surface energy, Poisson's ratio, Stability, Elastic Cons…" at bounding box center [488, 166] width 327 height 33
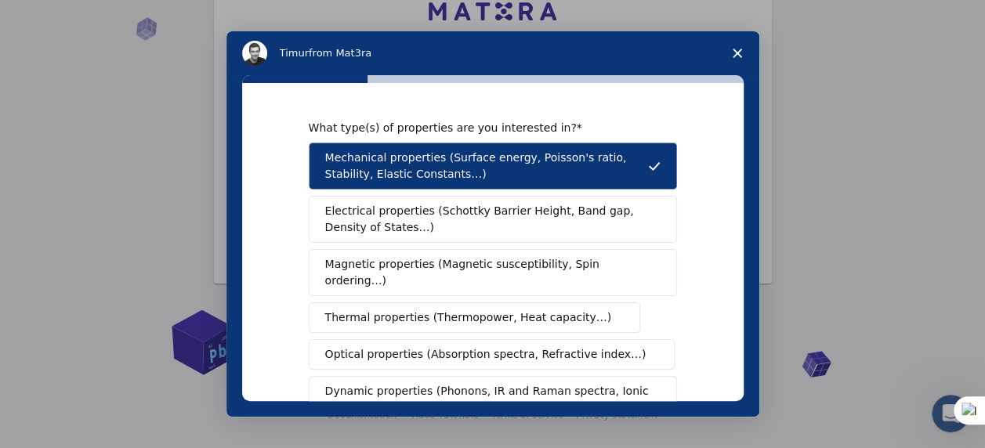
click at [390, 259] on span "Magnetic properties (Magnetic susceptibility, Spin ordering…)" at bounding box center [487, 272] width 324 height 33
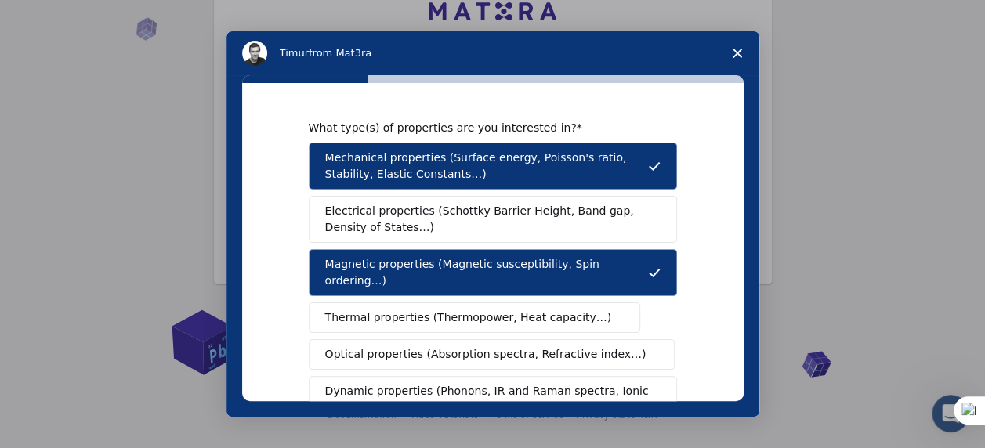
click at [363, 310] on span "Thermal properties (Thermopower, Heat capacity…)" at bounding box center [468, 318] width 287 height 16
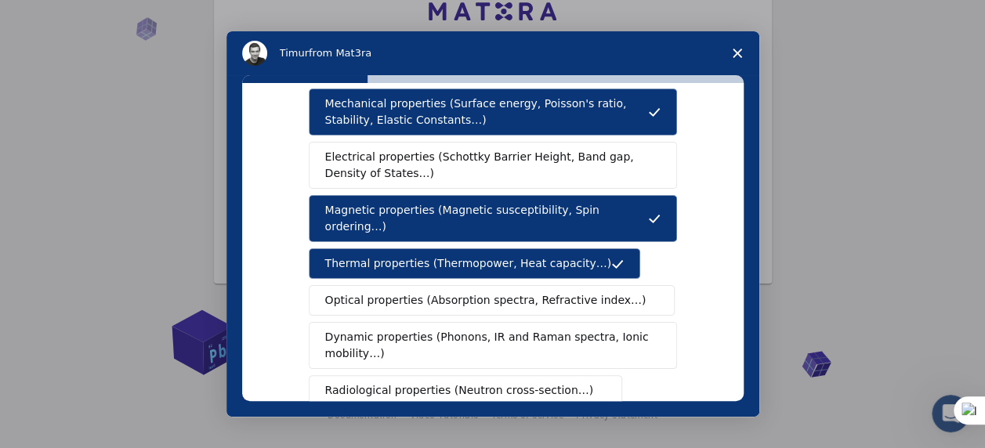
scroll to position [78, 0]
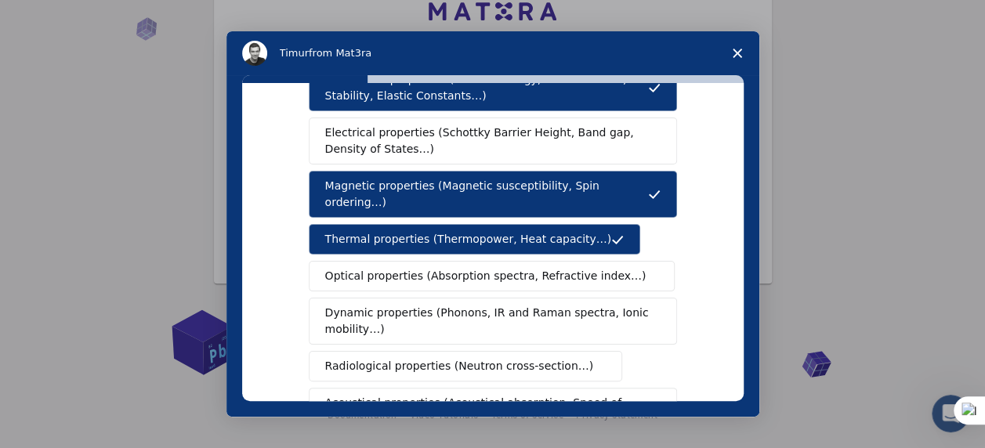
click at [466, 305] on span "Dynamic properties (Phonons, IR and Raman spectra, Ionic mobility…)" at bounding box center [487, 321] width 325 height 33
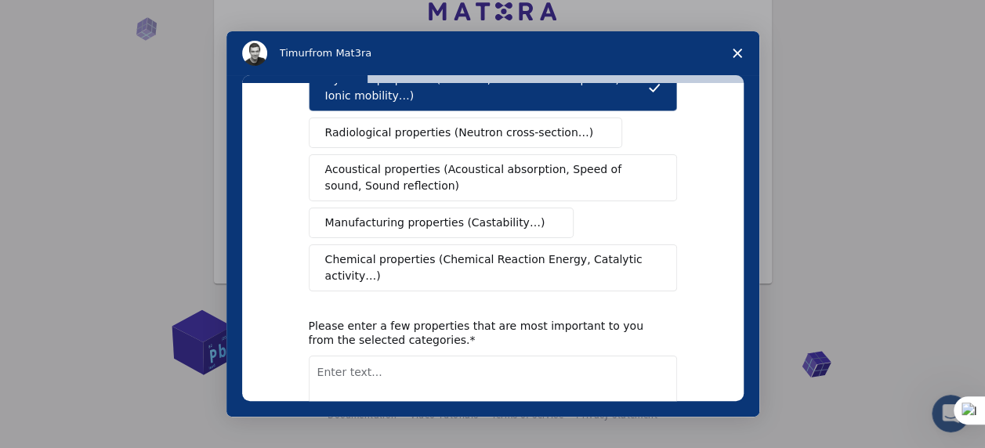
scroll to position [313, 0]
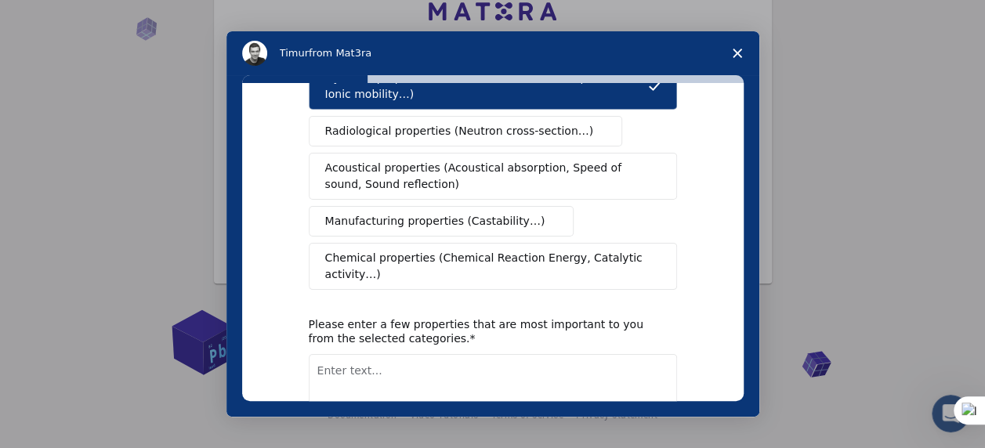
click at [408, 250] on span "Chemical properties (Chemical Reaction Energy, Catalytic activity…)" at bounding box center [487, 266] width 324 height 33
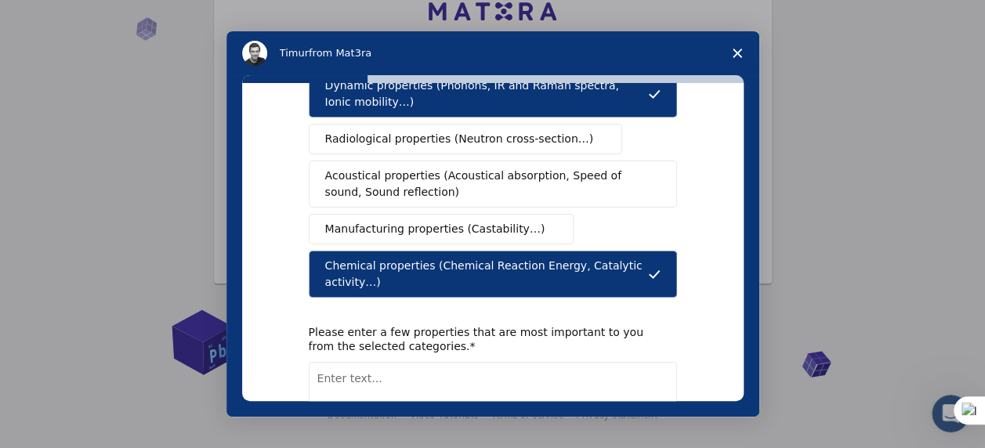
scroll to position [384, 0]
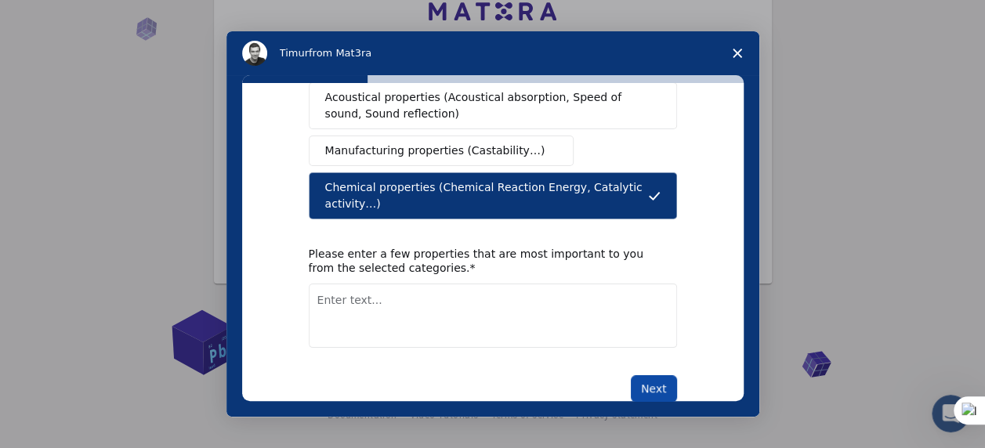
click at [641, 375] on button "Next" at bounding box center [654, 388] width 46 height 27
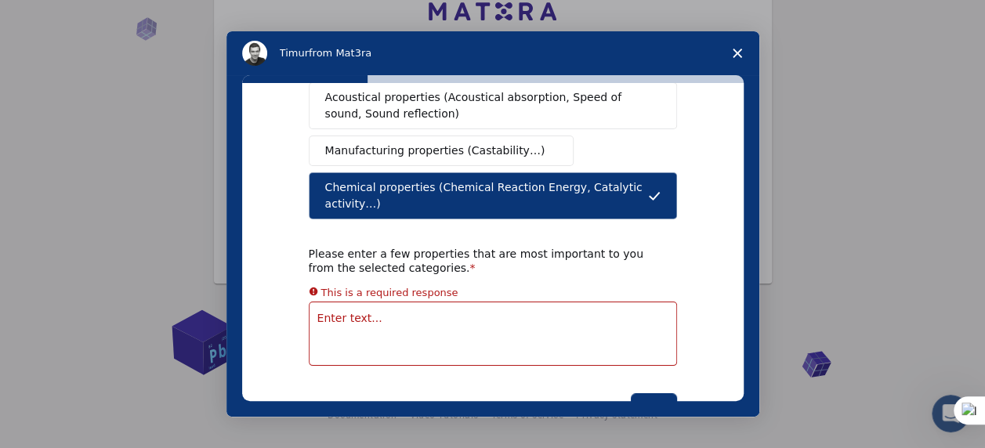
click at [648, 190] on icon "Intercom messenger" at bounding box center [654, 196] width 13 height 13
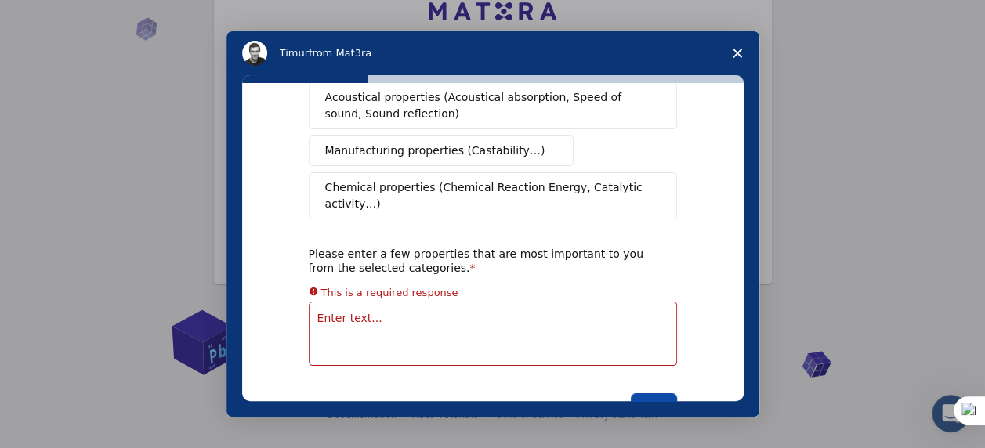
click at [652, 393] on button "Next" at bounding box center [654, 406] width 46 height 27
click at [381, 179] on span "Chemical properties (Chemical Reaction Energy, Catalytic activity…)" at bounding box center [487, 195] width 324 height 33
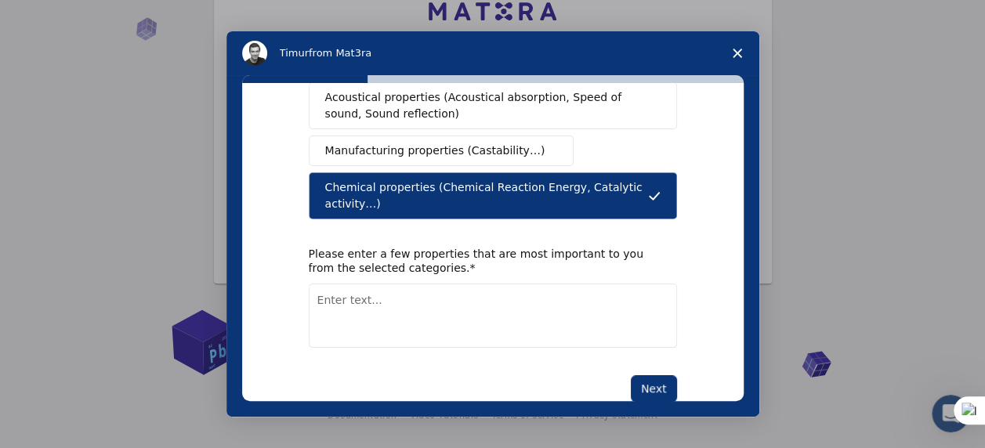
click at [357, 284] on textarea "Enter text..." at bounding box center [493, 316] width 368 height 64
type textarea "pi"
click at [649, 375] on button "Next" at bounding box center [654, 388] width 46 height 27
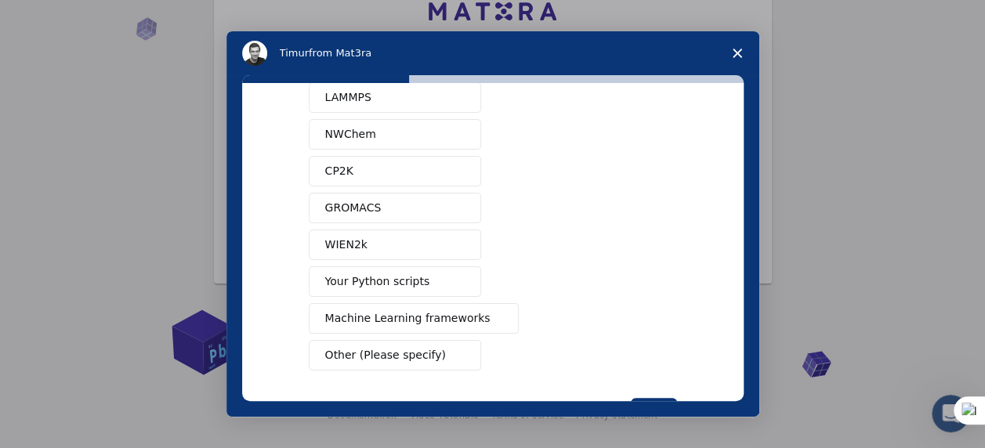
scroll to position [157, 0]
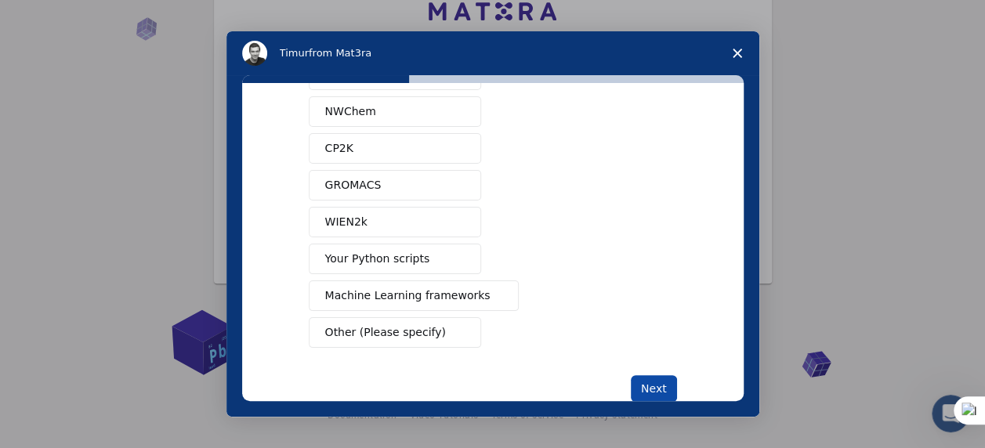
click at [650, 384] on button "Next" at bounding box center [654, 388] width 46 height 27
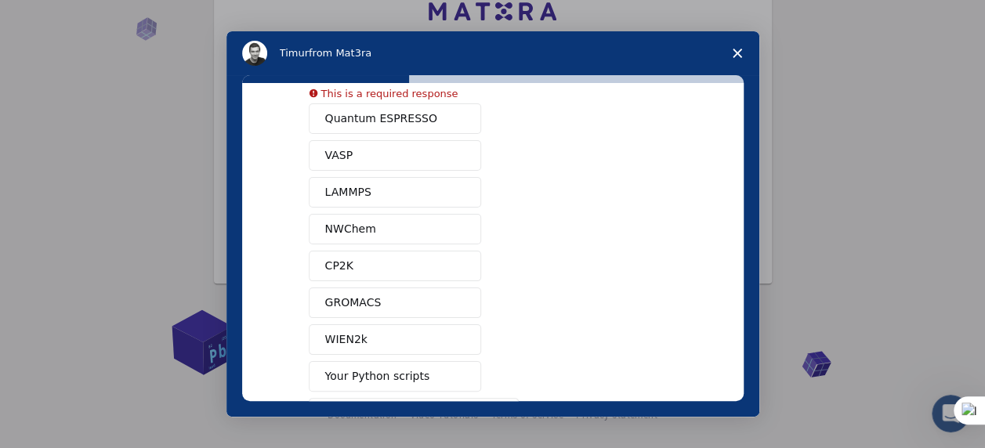
scroll to position [78, 0]
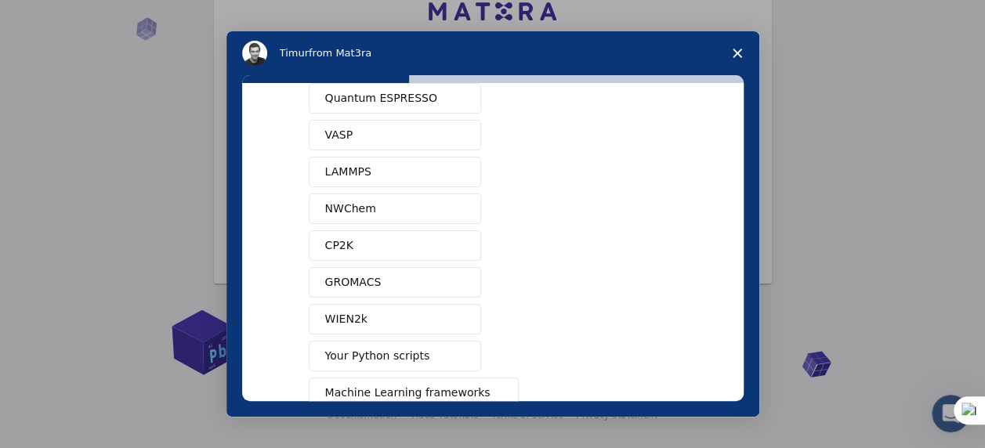
click at [391, 274] on button "GROMACS" at bounding box center [395, 282] width 172 height 31
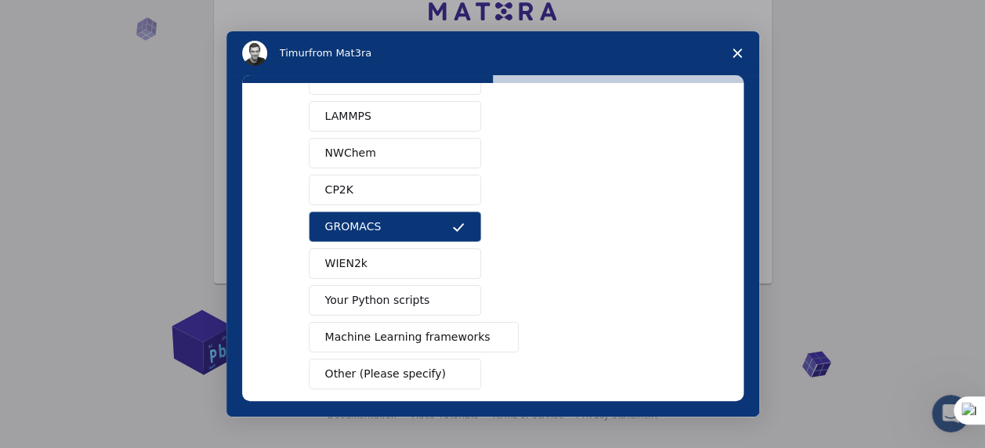
scroll to position [138, 0]
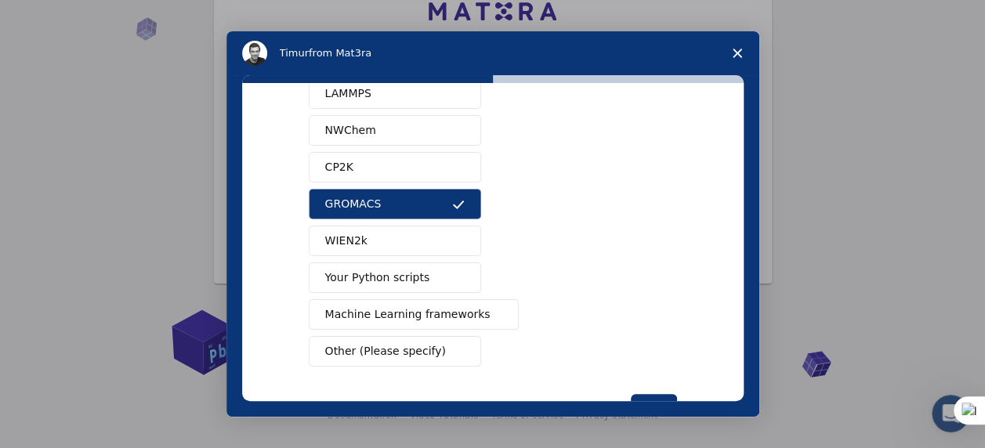
click at [421, 312] on span "Machine Learning frameworks" at bounding box center [407, 314] width 165 height 16
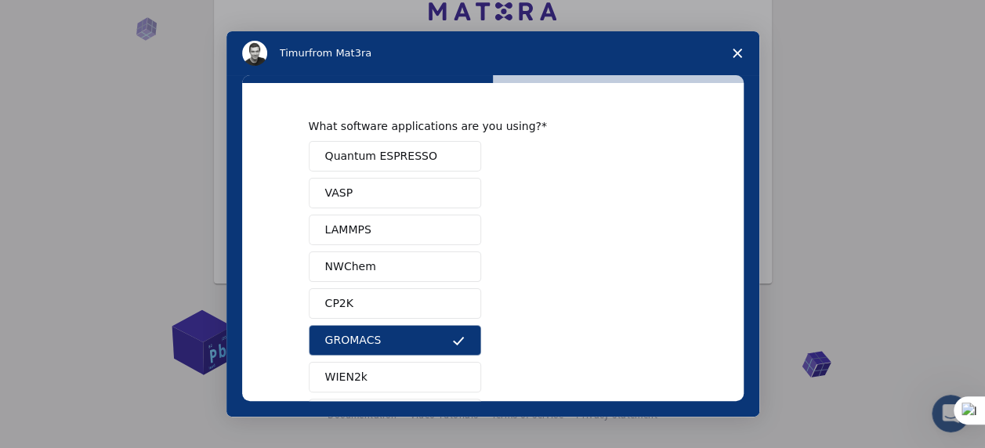
scroll to position [0, 0]
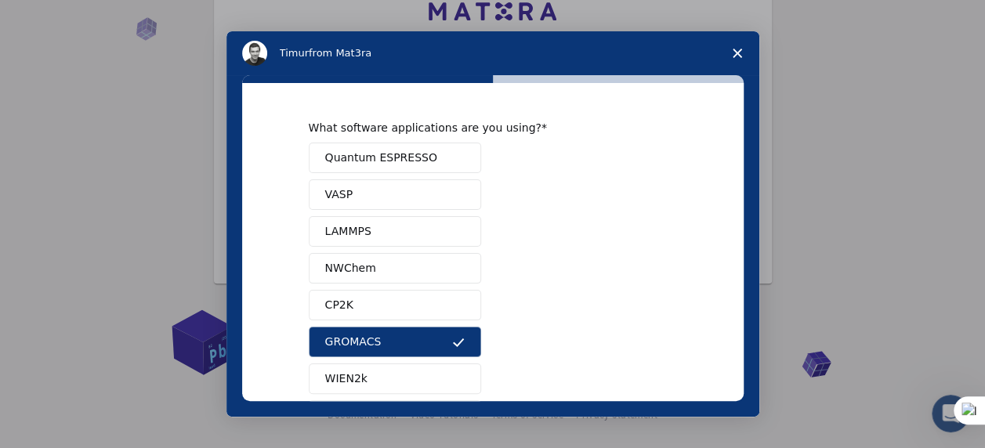
click at [398, 163] on span "Quantum ESPRESSO" at bounding box center [381, 158] width 112 height 16
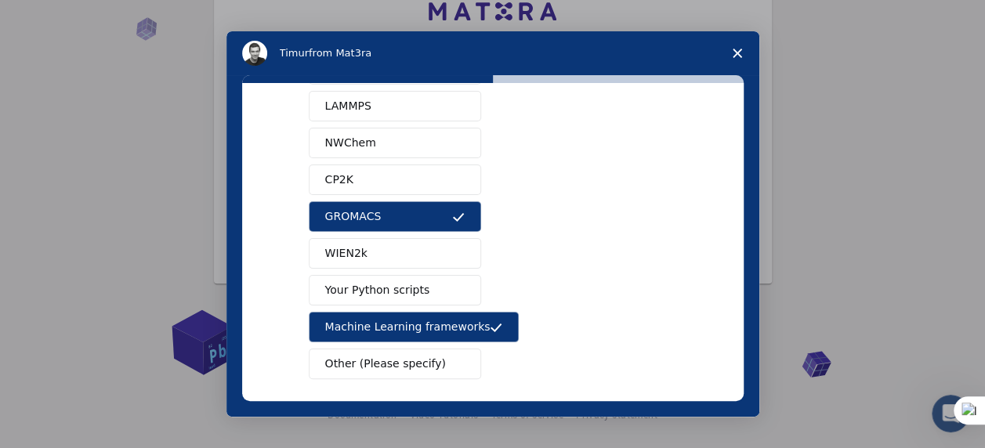
scroll to position [190, 0]
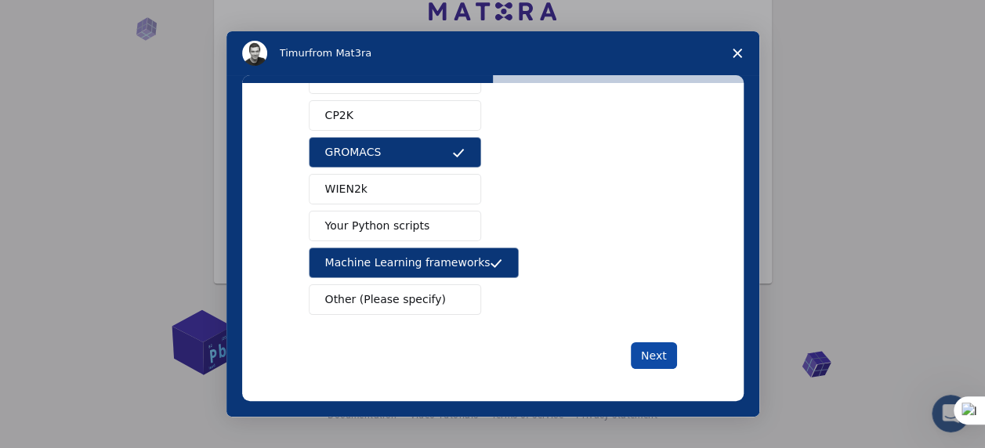
click at [654, 350] on button "Next" at bounding box center [654, 355] width 46 height 27
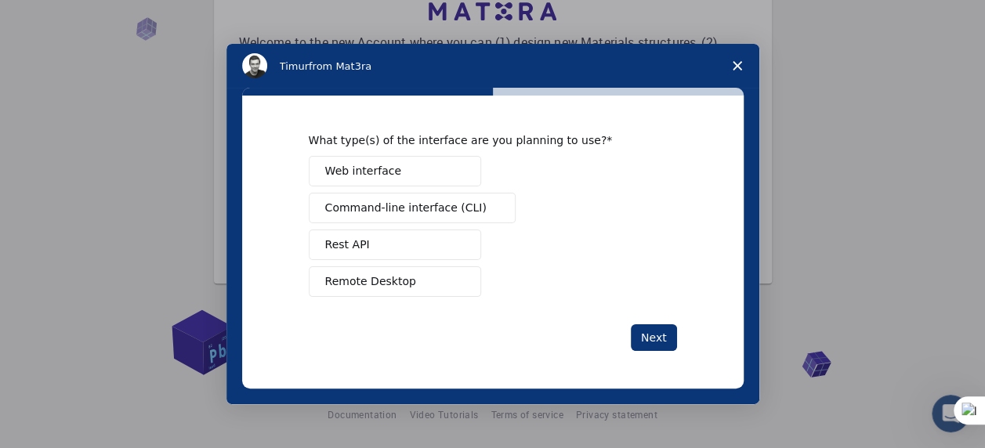
click at [367, 174] on span "Web interface" at bounding box center [363, 171] width 76 height 16
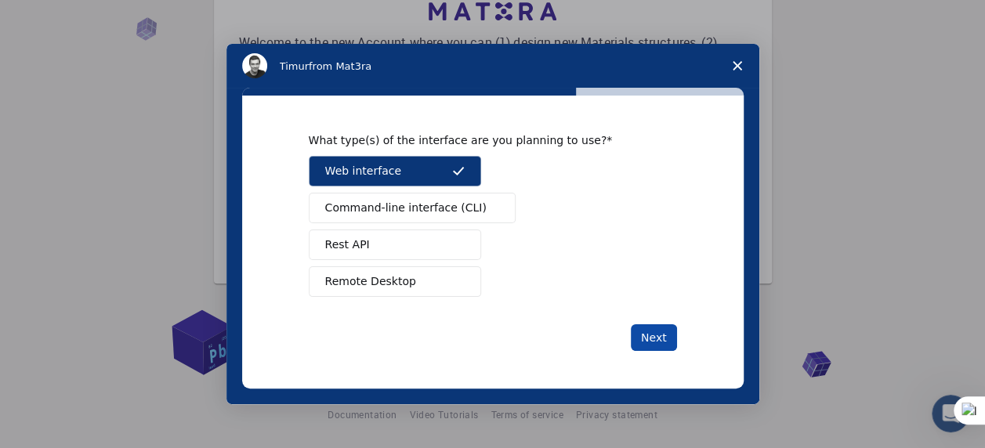
click at [661, 337] on button "Next" at bounding box center [654, 337] width 46 height 27
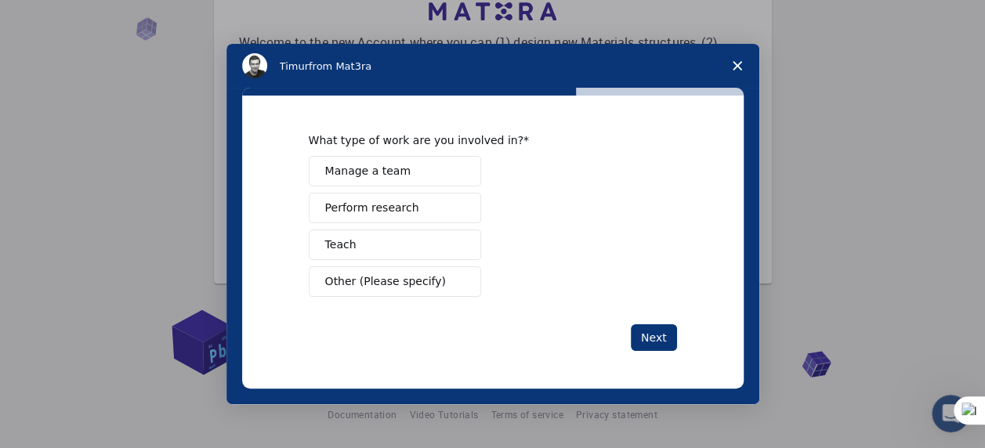
click at [371, 171] on span "Manage a team" at bounding box center [367, 171] width 85 height 16
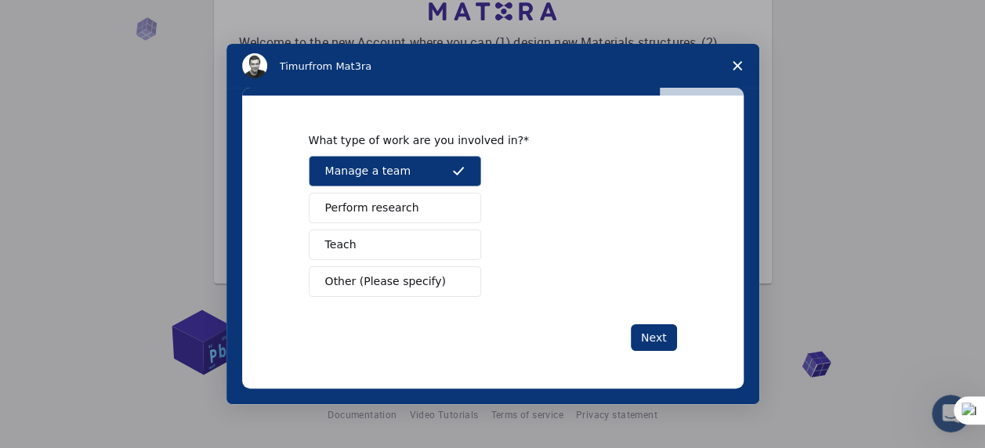
click at [393, 211] on span "Perform research" at bounding box center [372, 208] width 94 height 16
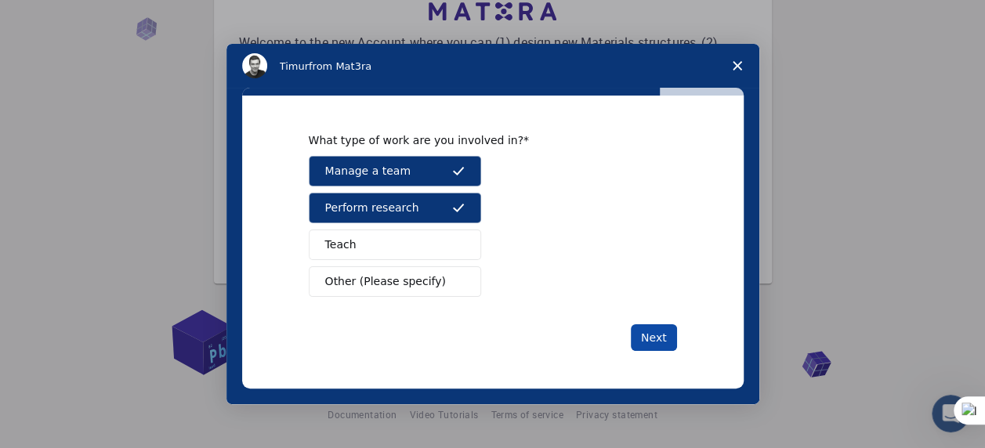
click at [669, 334] on button "Next" at bounding box center [654, 337] width 46 height 27
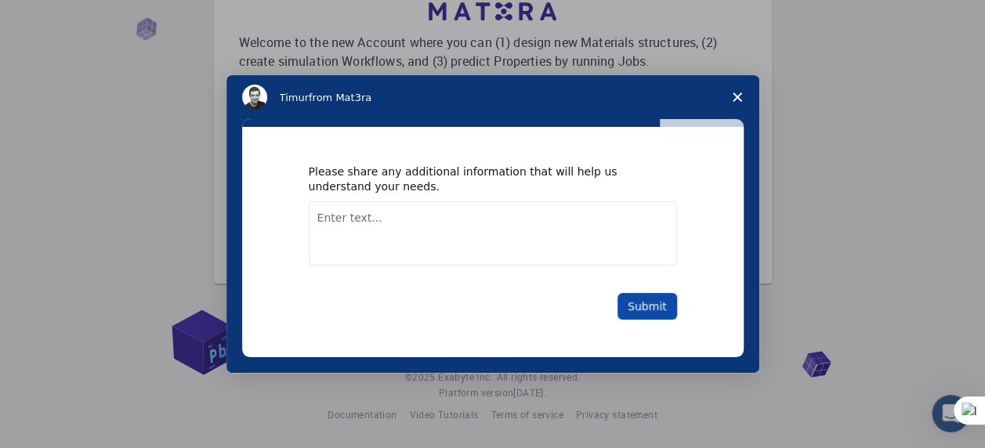
click at [647, 309] on button "Submit" at bounding box center [648, 306] width 60 height 27
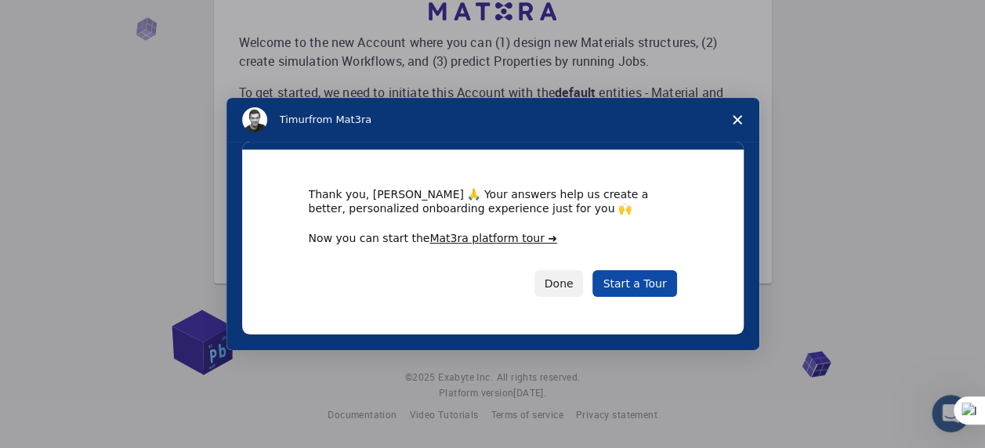
click at [646, 285] on link "Start a Tour" at bounding box center [634, 283] width 84 height 27
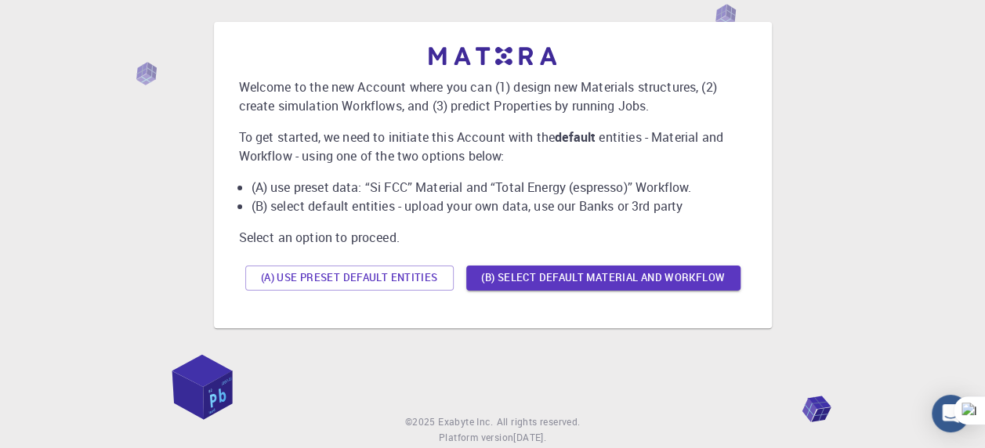
scroll to position [33, 0]
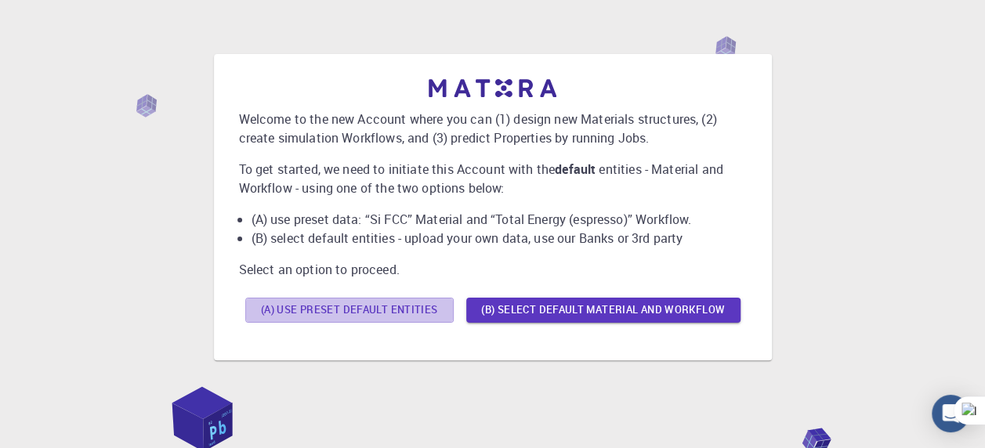
click at [379, 306] on button "(A) Use preset default entities" at bounding box center [349, 310] width 208 height 25
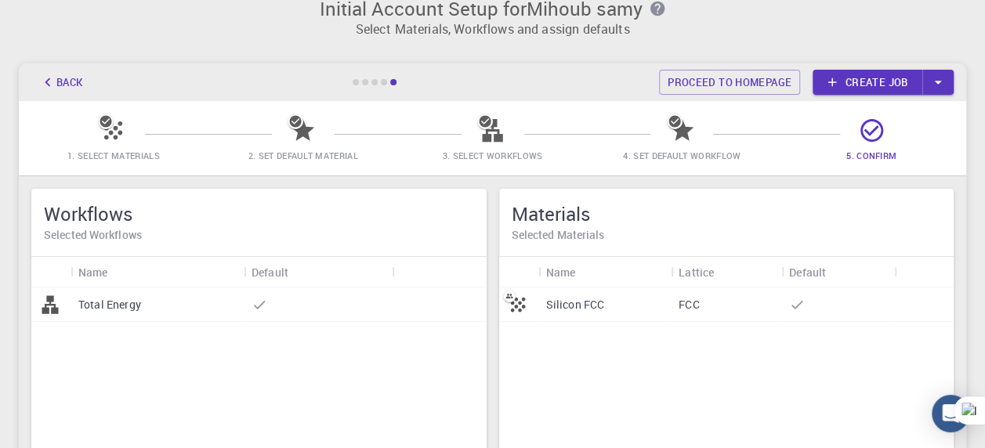
scroll to position [0, 0]
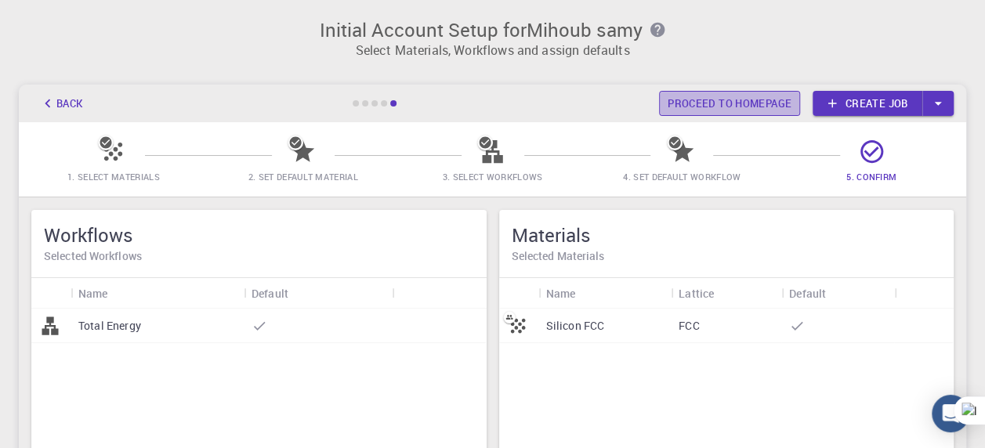
click at [752, 104] on link "Proceed to homepage" at bounding box center [729, 103] width 141 height 25
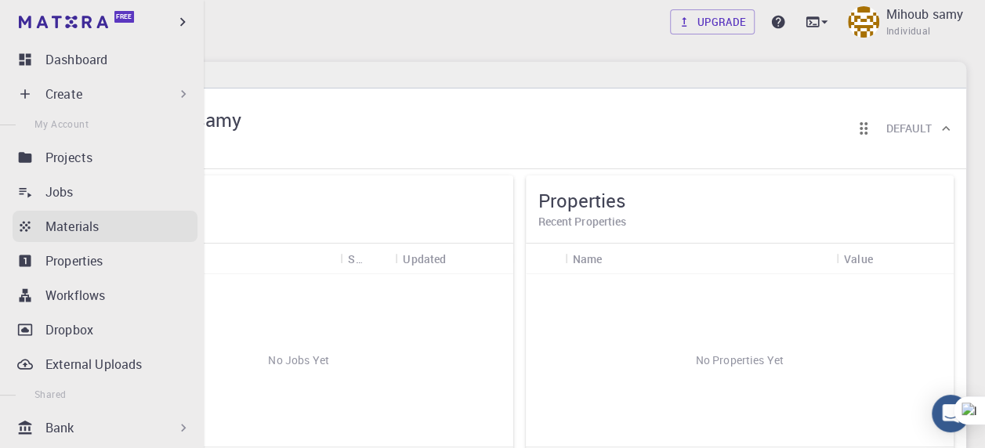
click at [72, 230] on p "Materials" at bounding box center [71, 226] width 53 height 19
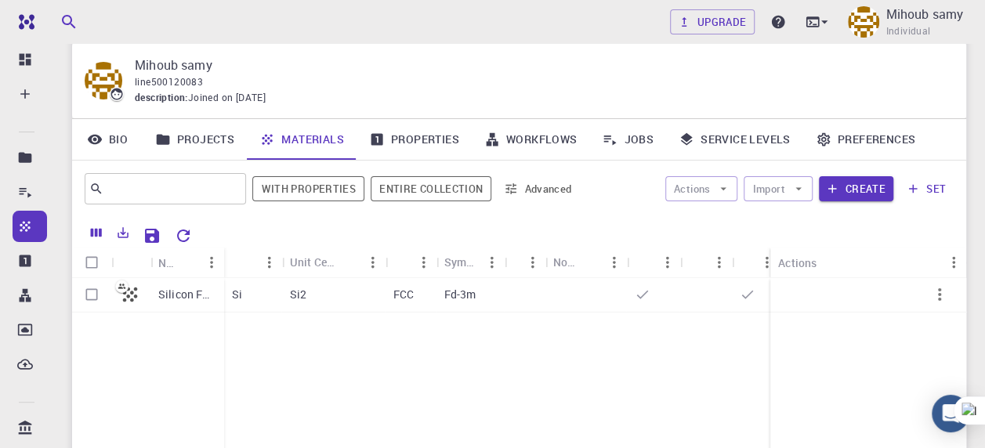
scroll to position [157, 0]
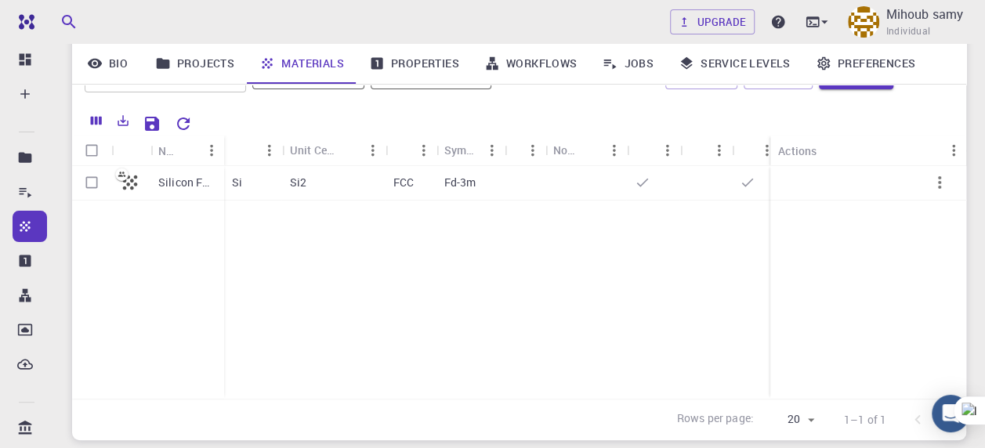
click at [155, 264] on div "Silicon FCC" at bounding box center [148, 282] width 152 height 233
click at [296, 184] on p "Si2" at bounding box center [298, 183] width 16 height 16
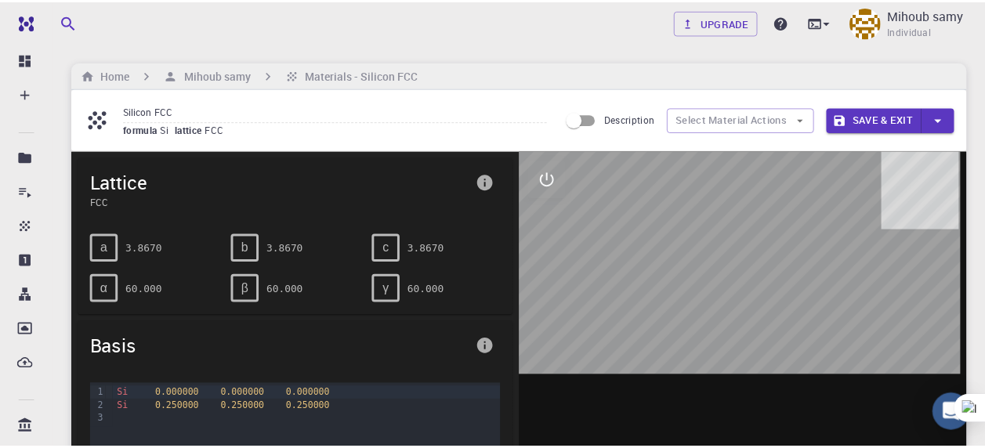
scroll to position [157, 0]
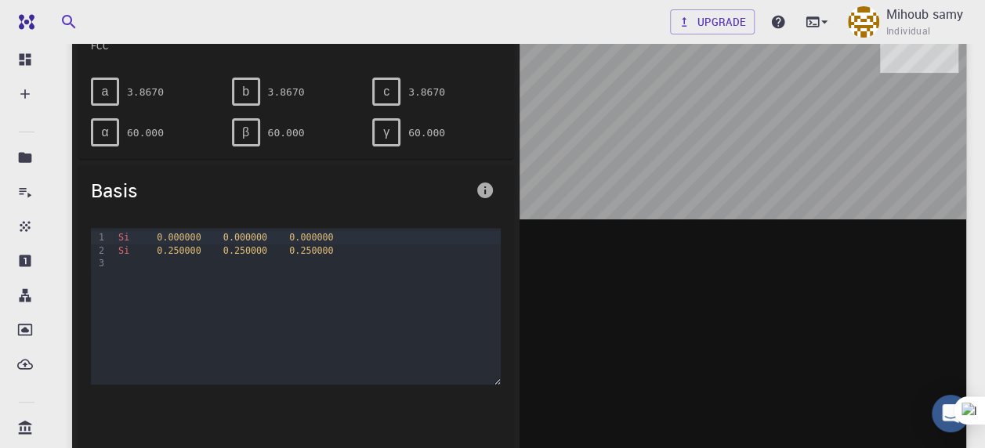
drag, startPoint x: 741, startPoint y: 126, endPoint x: 729, endPoint y: 160, distance: 36.0
click at [729, 160] on div at bounding box center [743, 238] width 447 height 487
drag, startPoint x: 754, startPoint y: 100, endPoint x: 772, endPoint y: 194, distance: 95.8
click at [772, 194] on div at bounding box center [743, 238] width 447 height 487
drag, startPoint x: 763, startPoint y: 112, endPoint x: 771, endPoint y: 103, distance: 12.2
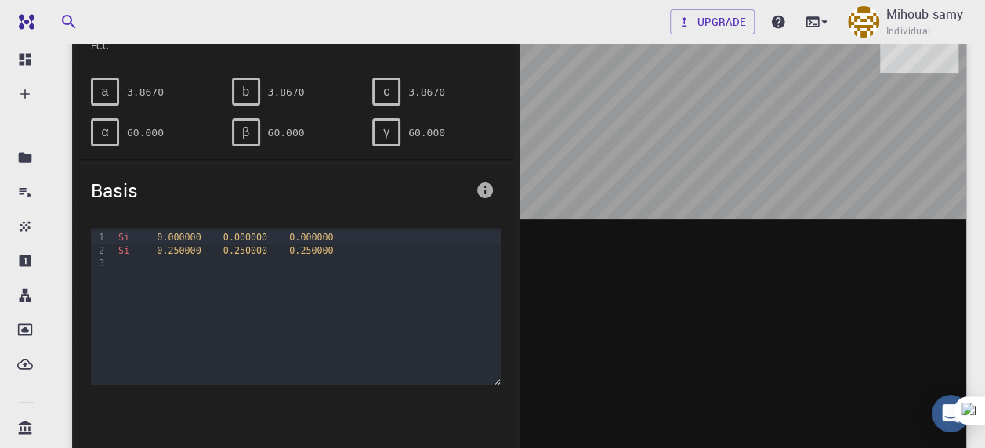
click at [771, 103] on div at bounding box center [743, 238] width 447 height 487
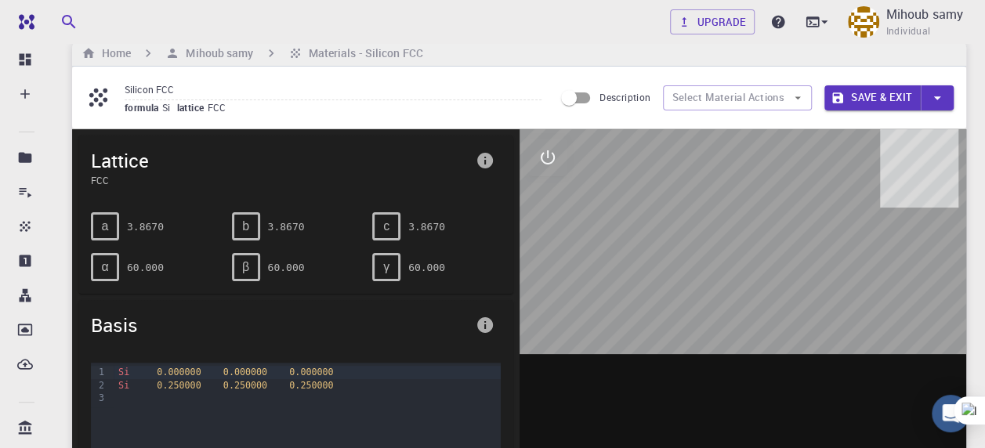
scroll to position [0, 0]
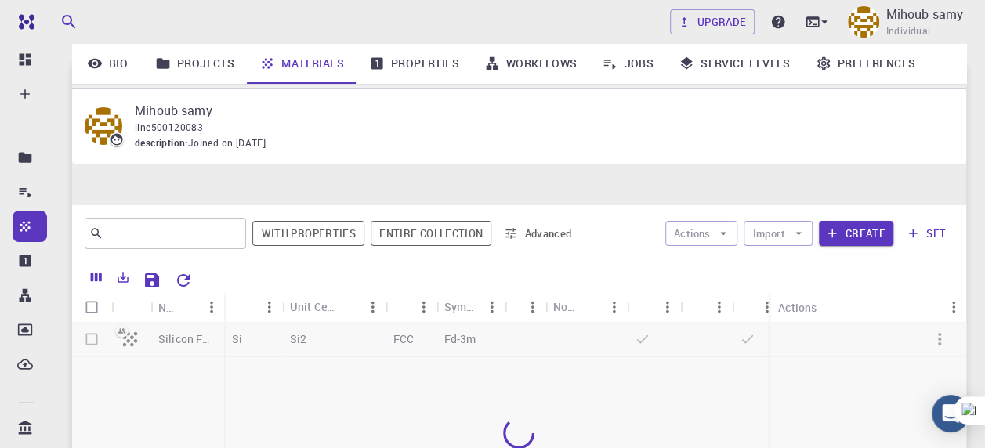
scroll to position [157, 0]
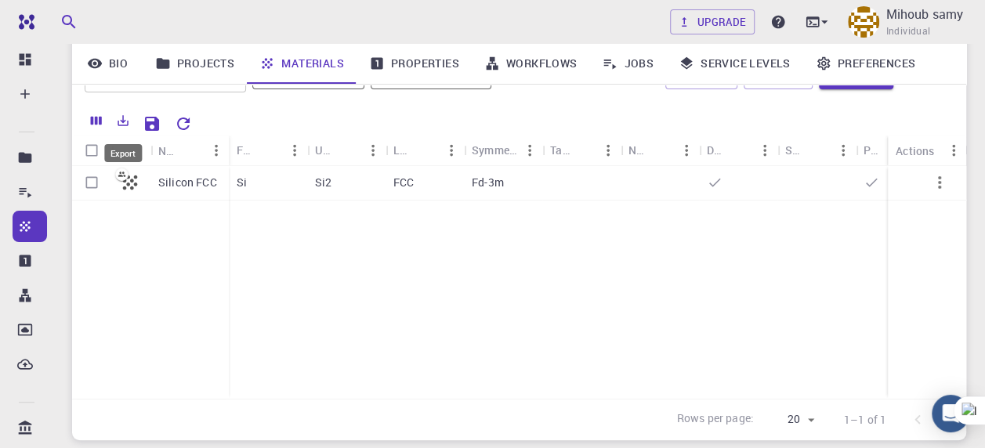
click at [123, 121] on icon "Export" at bounding box center [123, 120] width 11 height 11
click at [163, 154] on li "Download as CSV" at bounding box center [177, 153] width 133 height 28
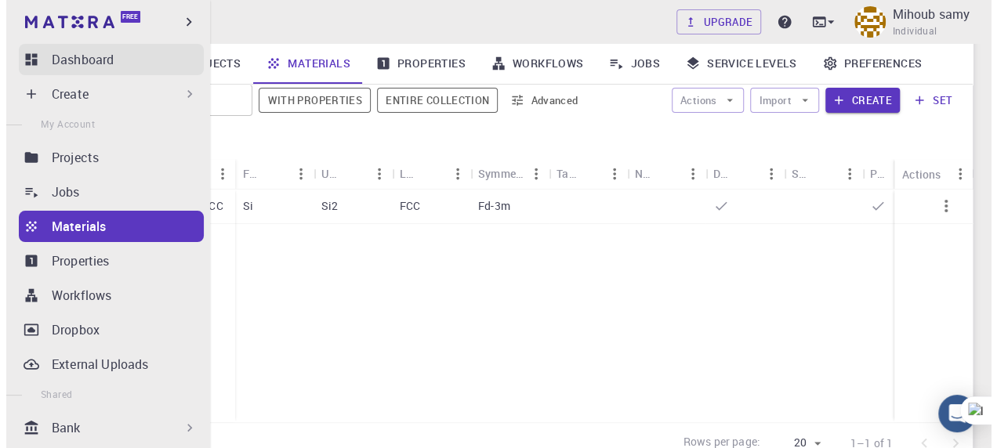
scroll to position [0, 0]
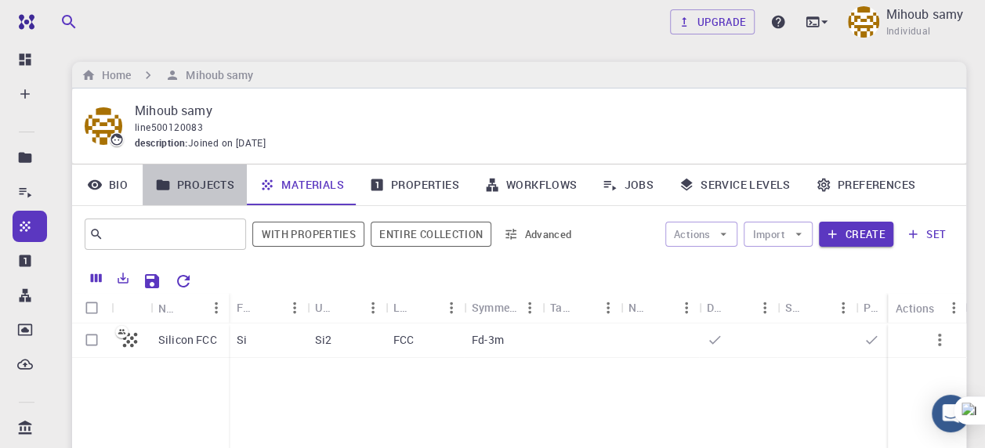
click at [194, 180] on link "Projects" at bounding box center [195, 185] width 104 height 41
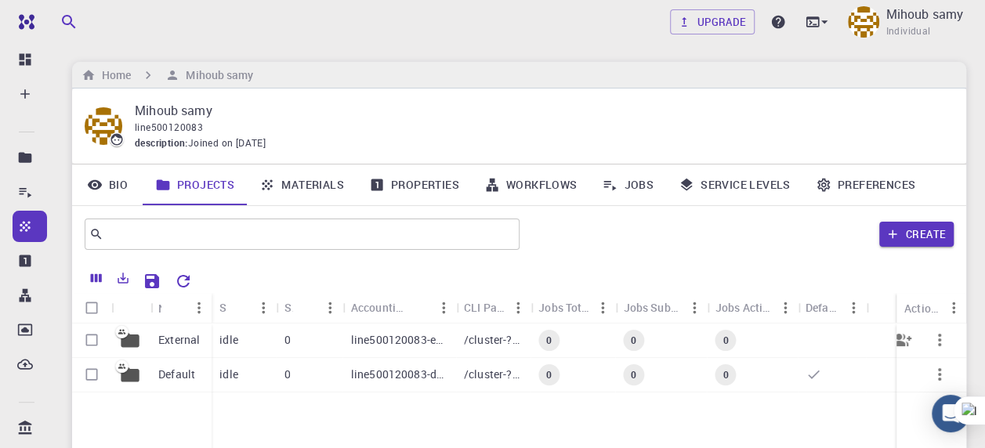
click at [180, 338] on p "External" at bounding box center [179, 340] width 42 height 16
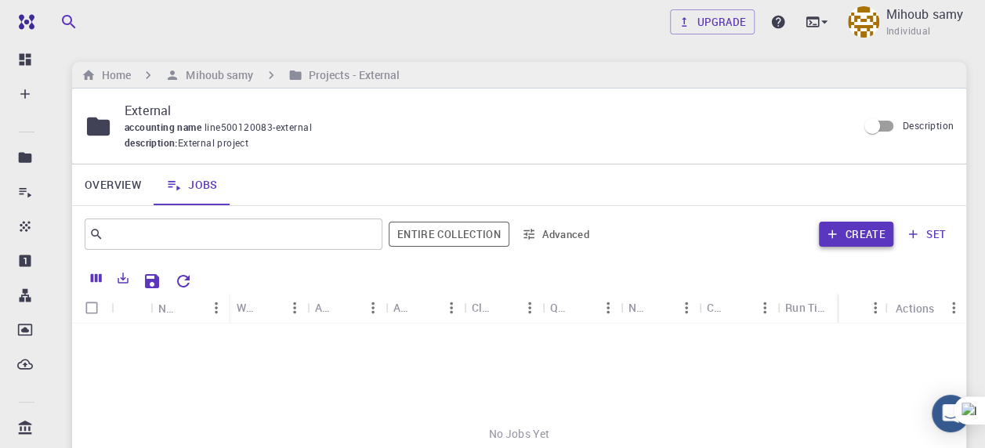
click at [865, 234] on button "Create" at bounding box center [856, 234] width 74 height 25
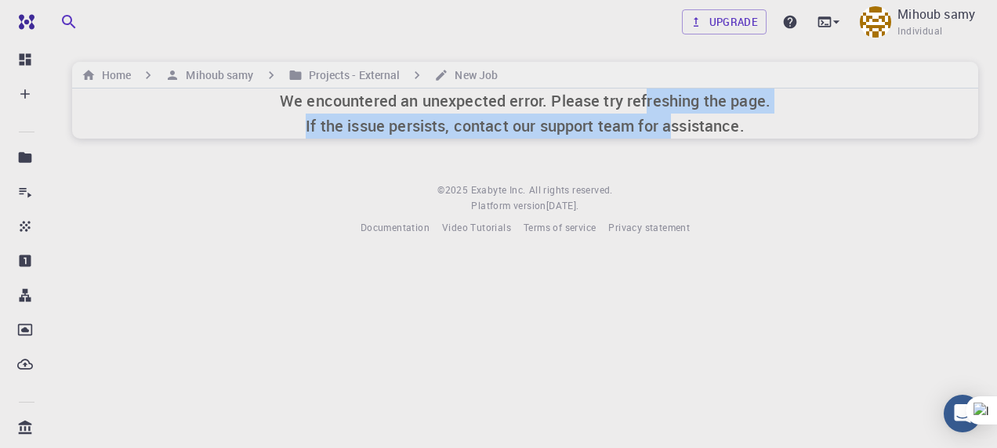
drag, startPoint x: 645, startPoint y: 100, endPoint x: 668, endPoint y: 151, distance: 56.8
click at [668, 151] on div "Upgrade Mihoub samy Individual Home Mihoub samy Projects - External New Job We …" at bounding box center [525, 130] width 944 height 261
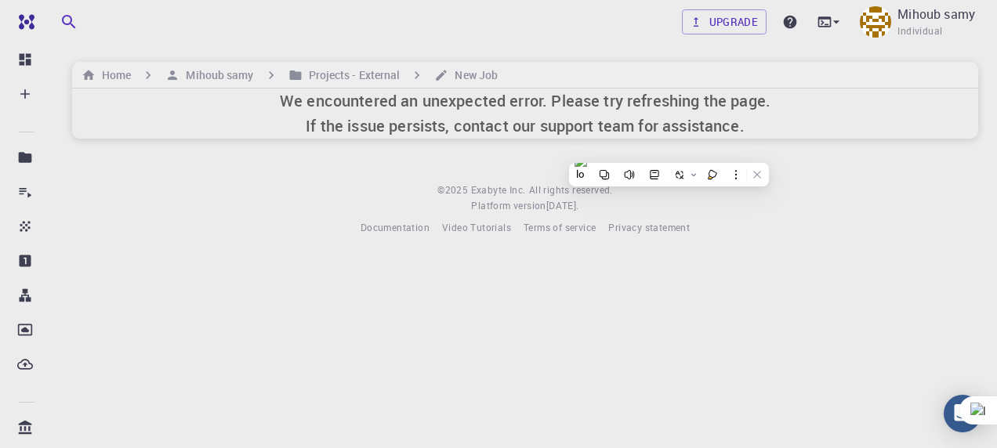
click at [121, 238] on div "Upgrade Mihoub samy Individual Home Mihoub samy Projects - External New Job We …" at bounding box center [525, 130] width 944 height 261
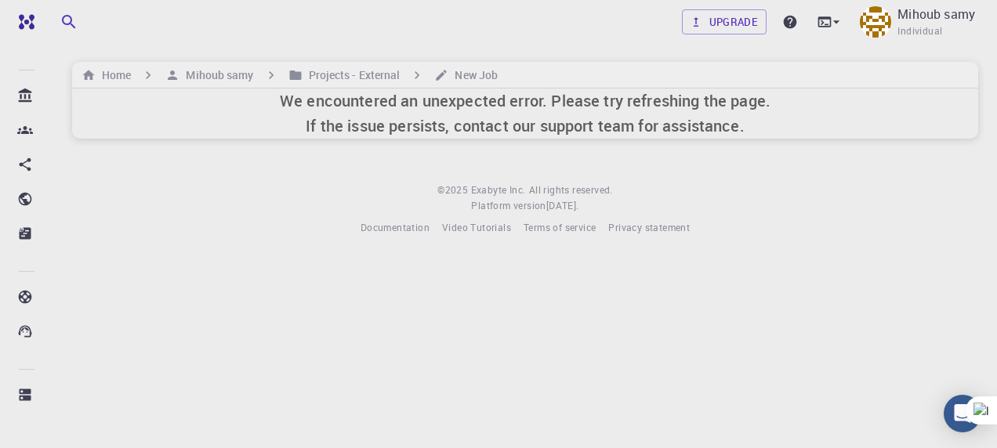
scroll to position [331, 0]
